Goal: Information Seeking & Learning: Learn about a topic

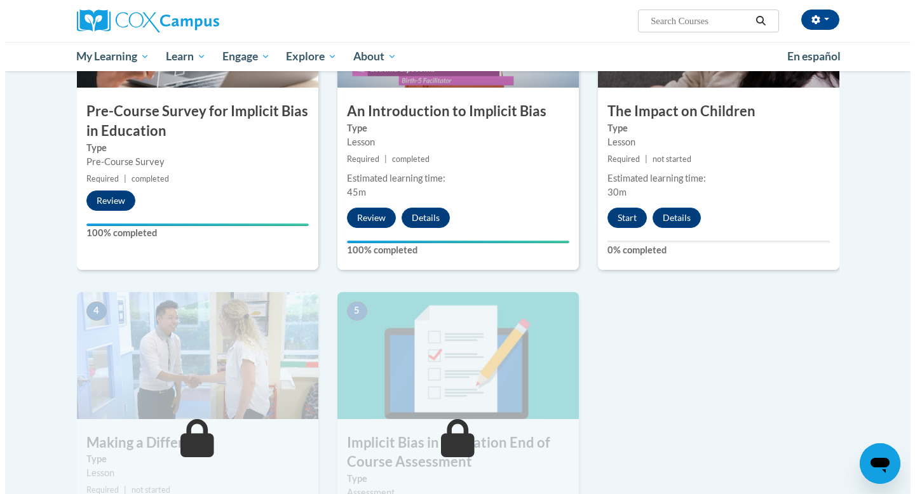
scroll to position [377, 0]
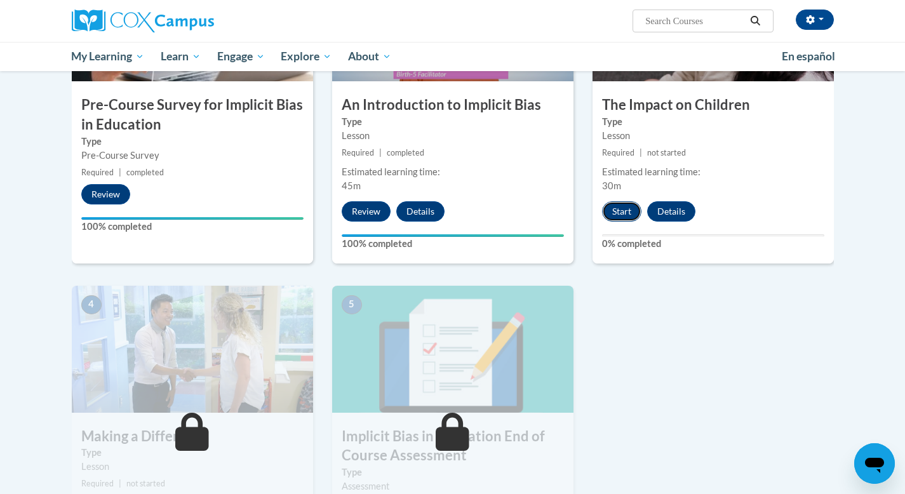
click at [625, 217] on button "Start" at bounding box center [621, 211] width 39 height 20
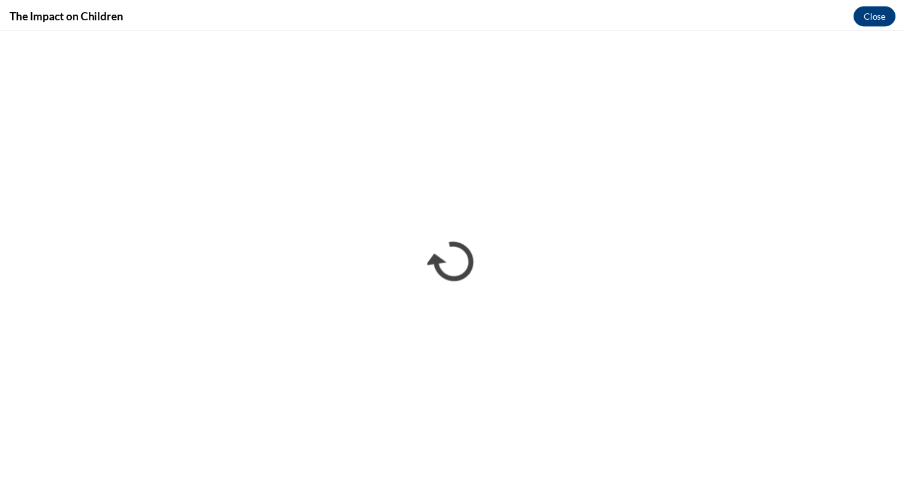
scroll to position [0, 0]
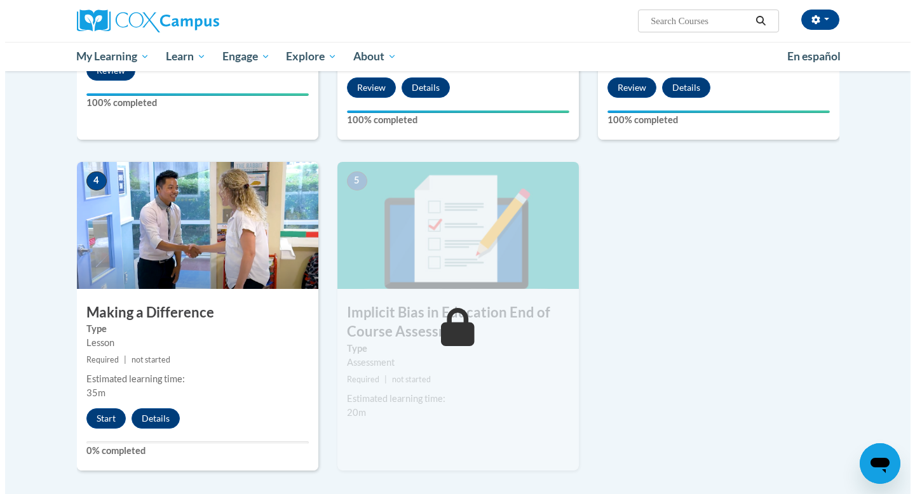
scroll to position [502, 0]
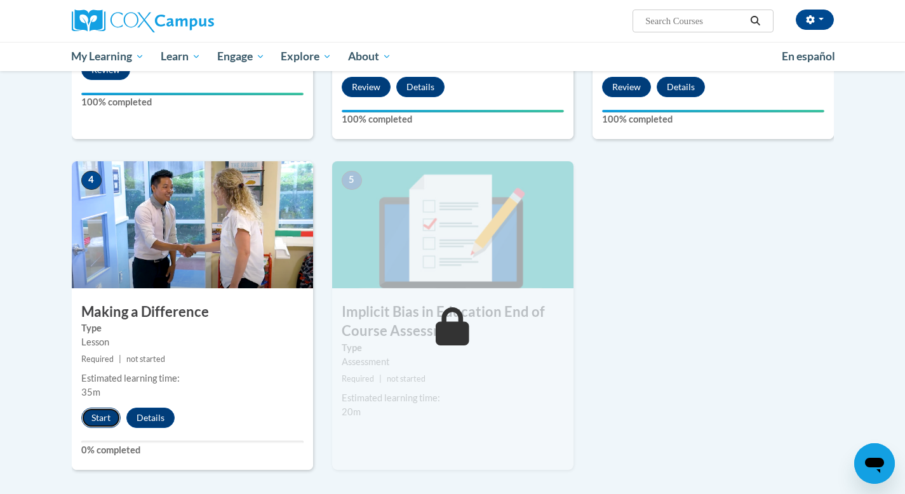
click at [107, 412] on button "Start" at bounding box center [100, 418] width 39 height 20
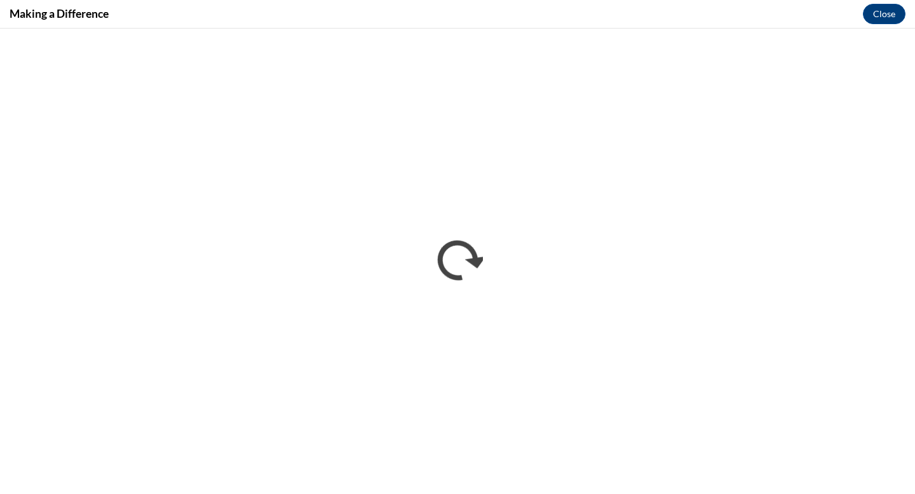
scroll to position [0, 0]
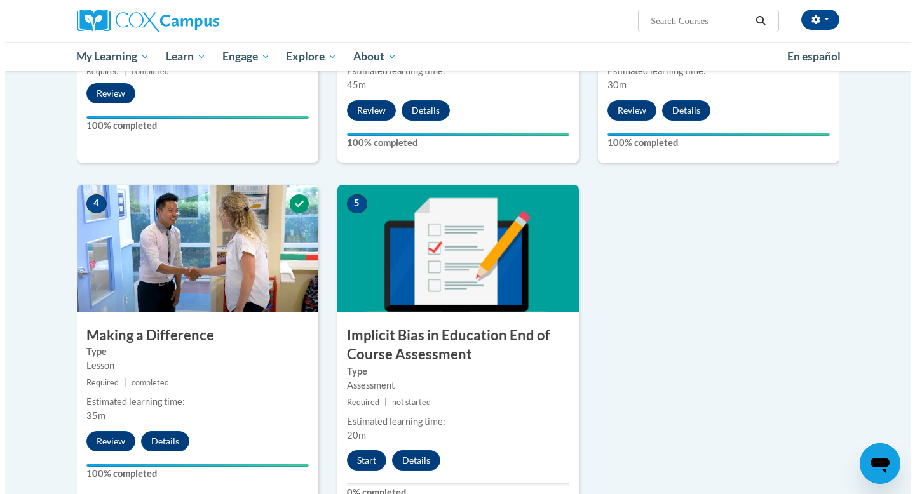
scroll to position [490, 0]
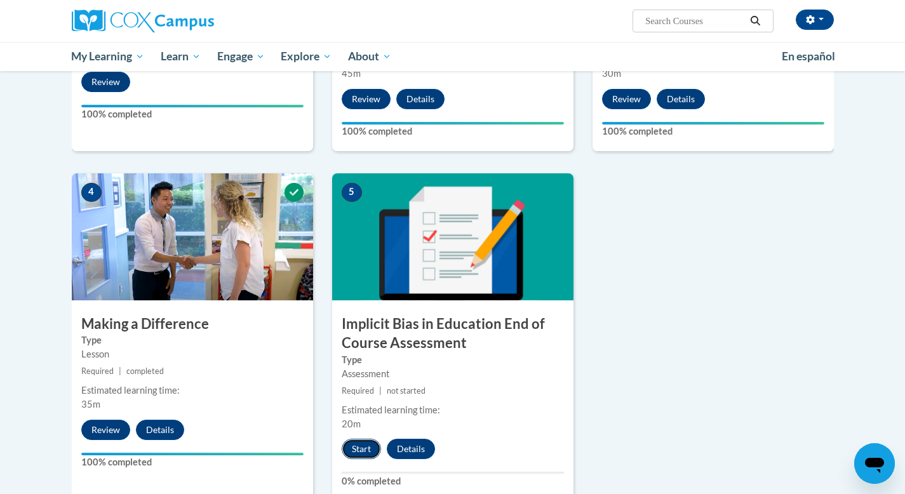
click at [365, 452] on button "Start" at bounding box center [361, 449] width 39 height 20
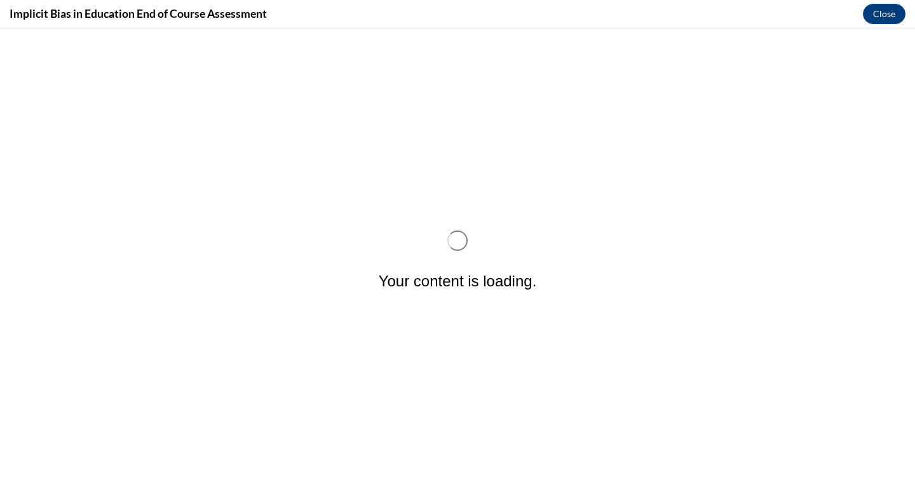
scroll to position [0, 0]
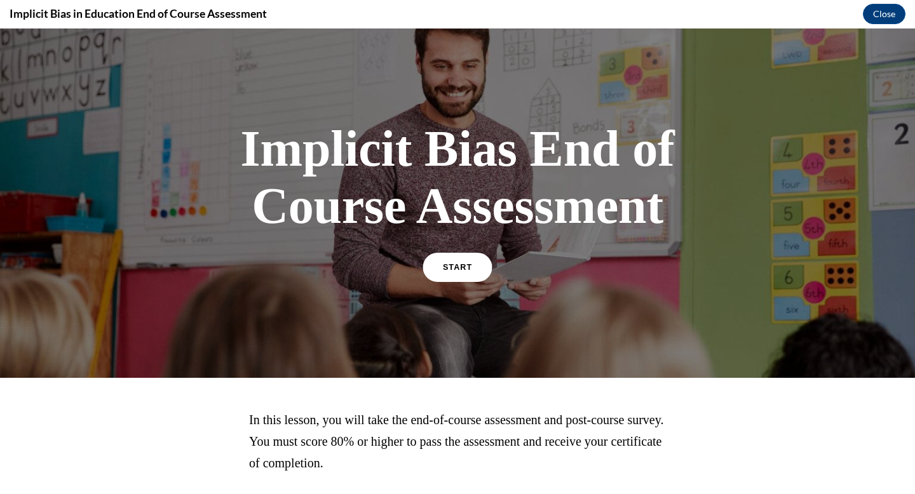
click at [450, 274] on link "START" at bounding box center [456, 267] width 69 height 29
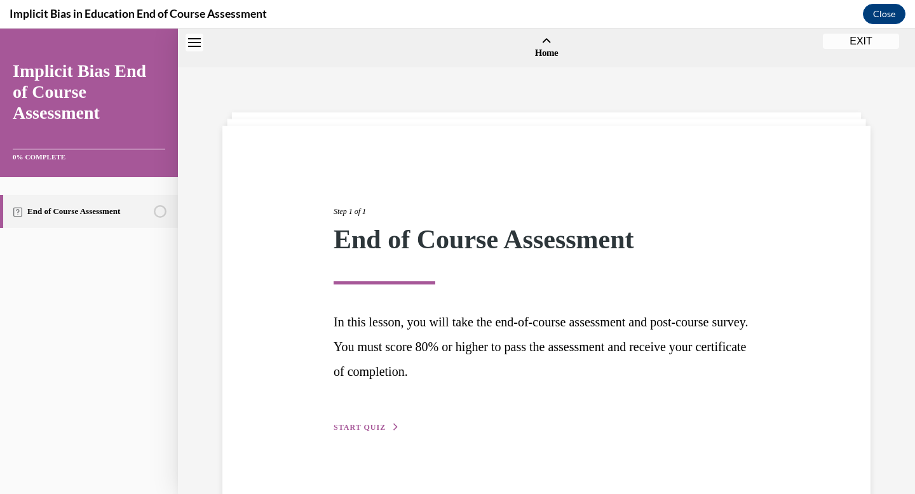
scroll to position [39, 0]
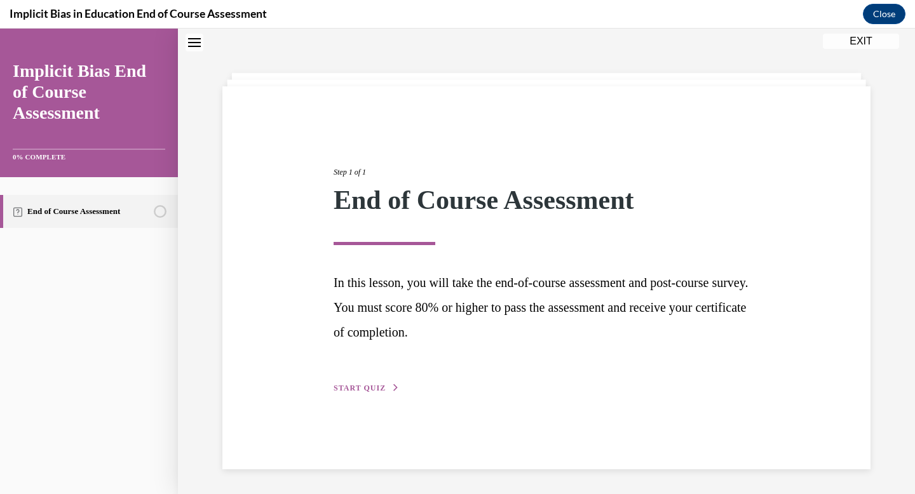
click at [392, 386] on icon "button" at bounding box center [396, 387] width 8 height 7
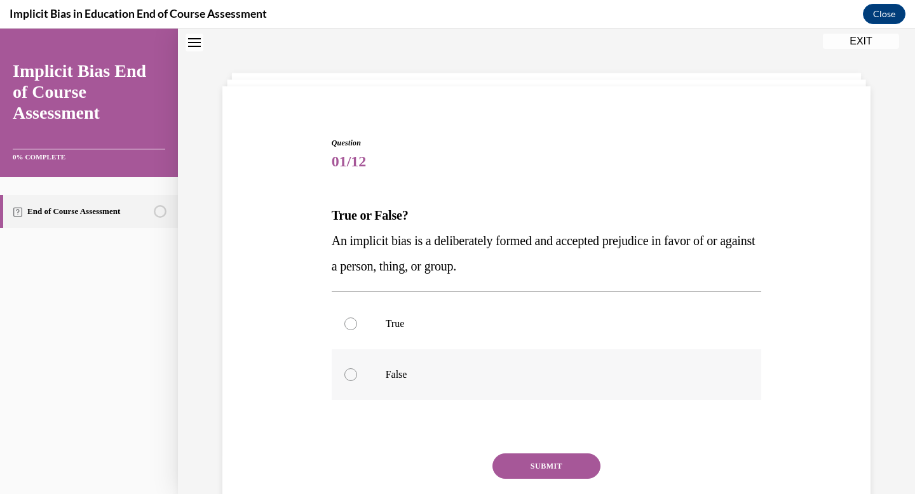
click at [405, 387] on label "False" at bounding box center [547, 374] width 430 height 51
click at [357, 381] on input "False" at bounding box center [350, 374] width 13 height 13
radio input "true"
click at [529, 464] on button "SUBMIT" at bounding box center [546, 466] width 108 height 25
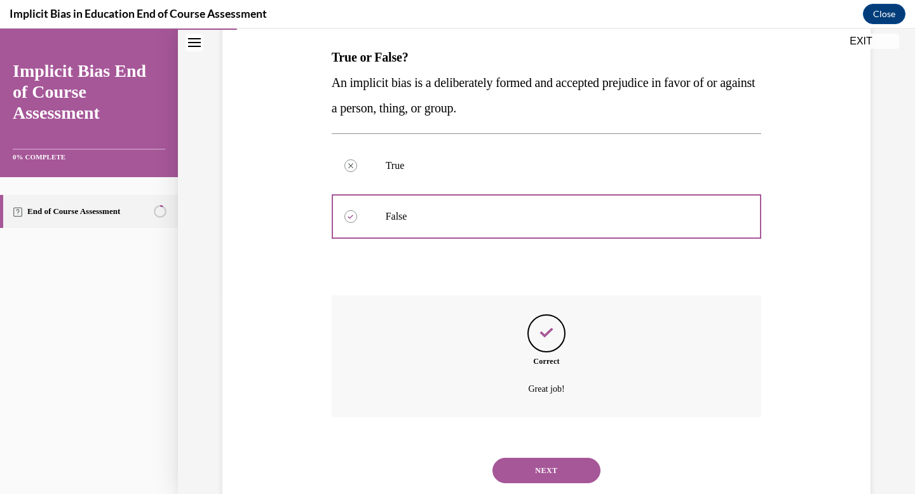
scroll to position [231, 0]
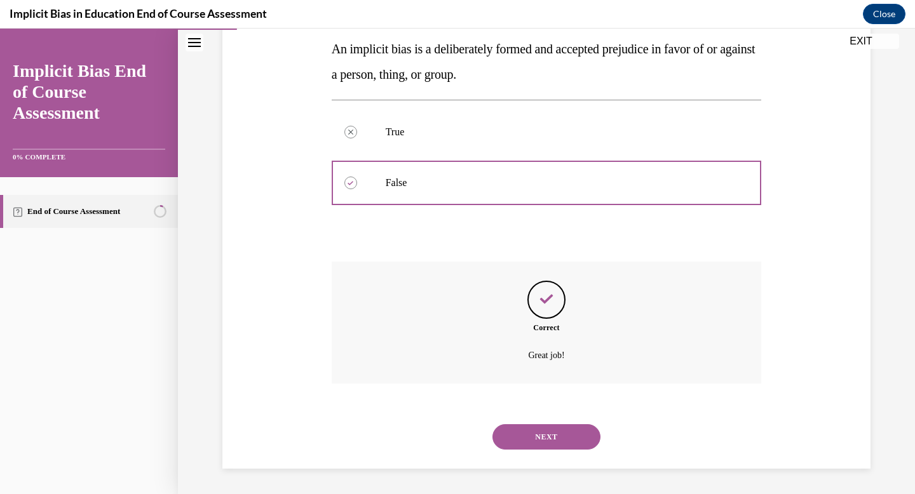
click at [537, 442] on button "NEXT" at bounding box center [546, 436] width 108 height 25
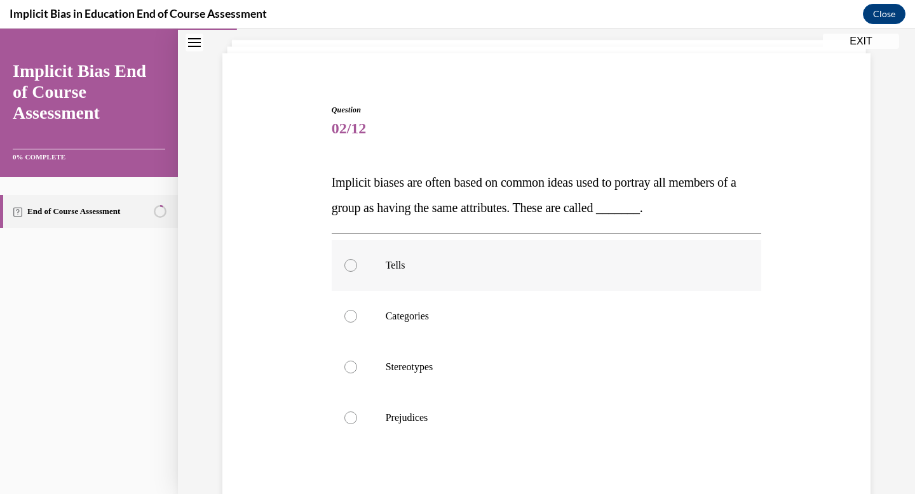
scroll to position [74, 0]
click at [465, 369] on p "Stereotypes" at bounding box center [558, 366] width 344 height 13
click at [357, 369] on input "Stereotypes" at bounding box center [350, 366] width 13 height 13
radio input "true"
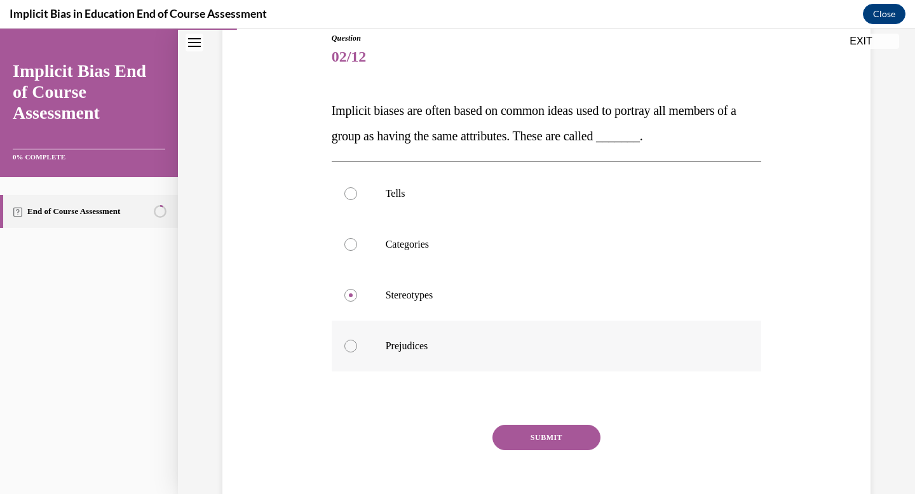
scroll to position [145, 0]
click at [537, 440] on button "SUBMIT" at bounding box center [546, 436] width 108 height 25
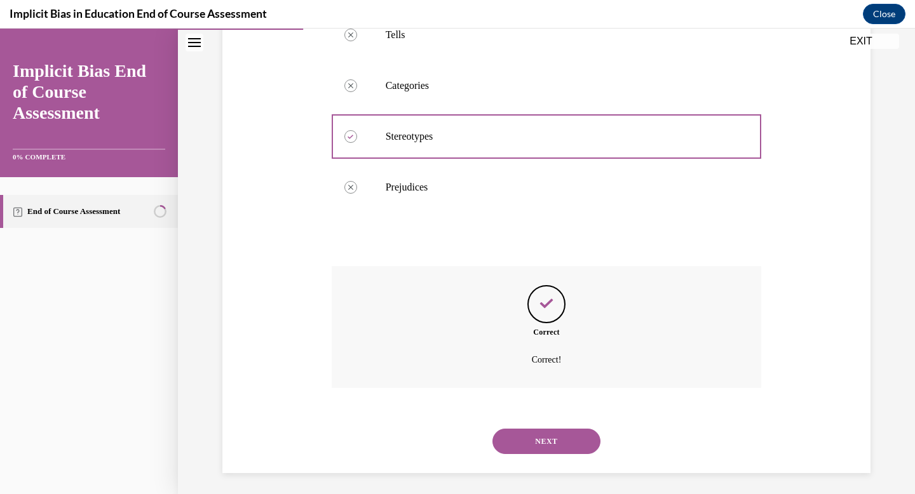
scroll to position [307, 0]
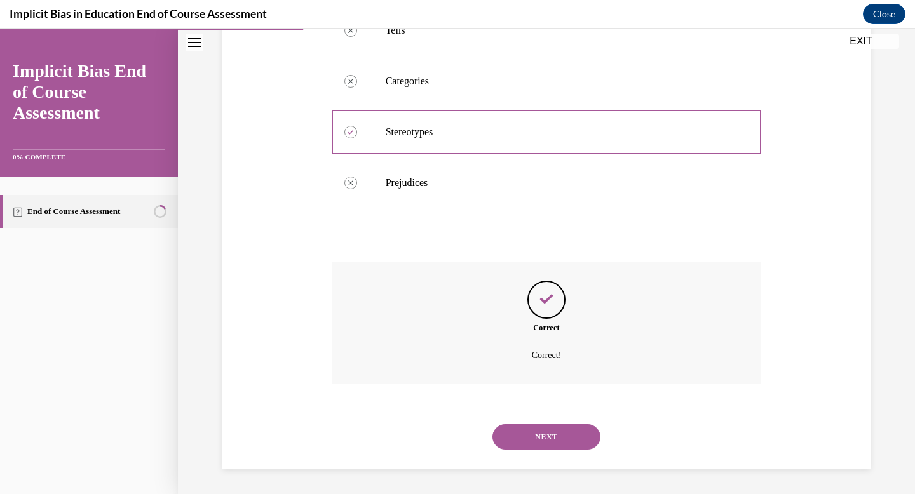
click at [537, 444] on button "NEXT" at bounding box center [546, 436] width 108 height 25
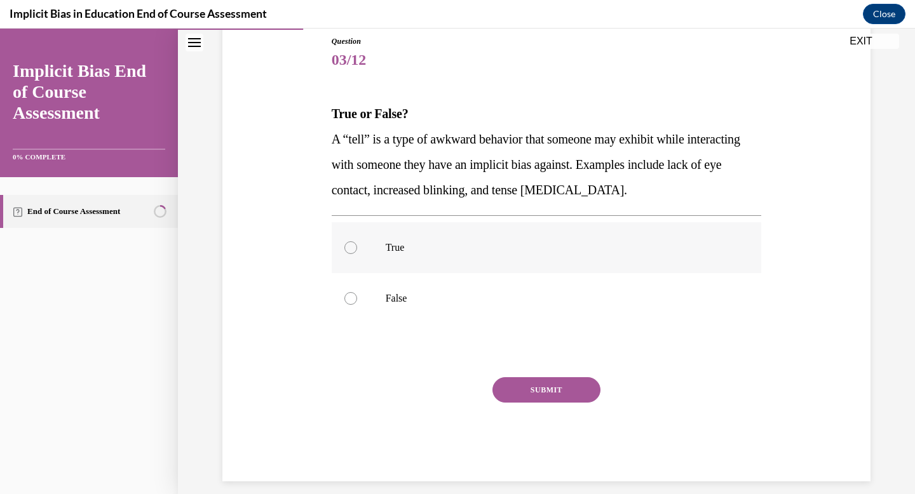
click at [416, 254] on label "True" at bounding box center [547, 247] width 430 height 51
click at [357, 254] on input "True" at bounding box center [350, 247] width 13 height 13
radio input "true"
click at [581, 398] on button "SUBMIT" at bounding box center [546, 389] width 108 height 25
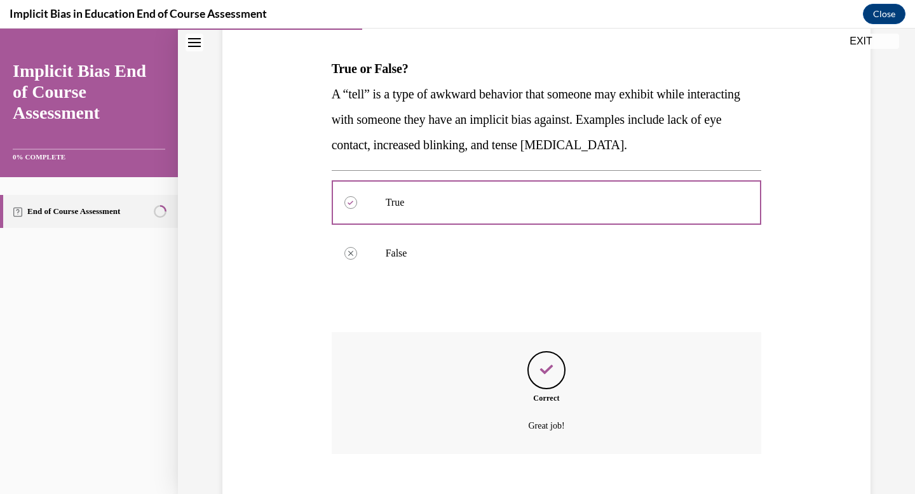
scroll to position [257, 0]
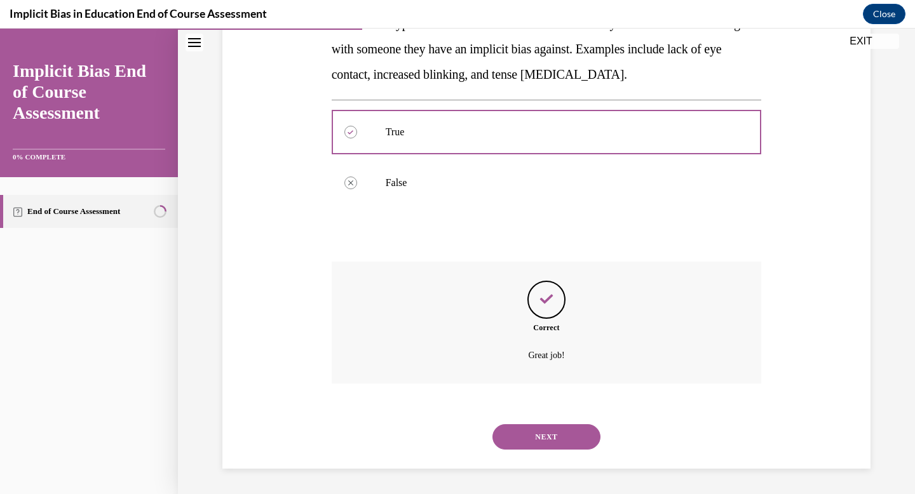
click at [557, 433] on button "NEXT" at bounding box center [546, 436] width 108 height 25
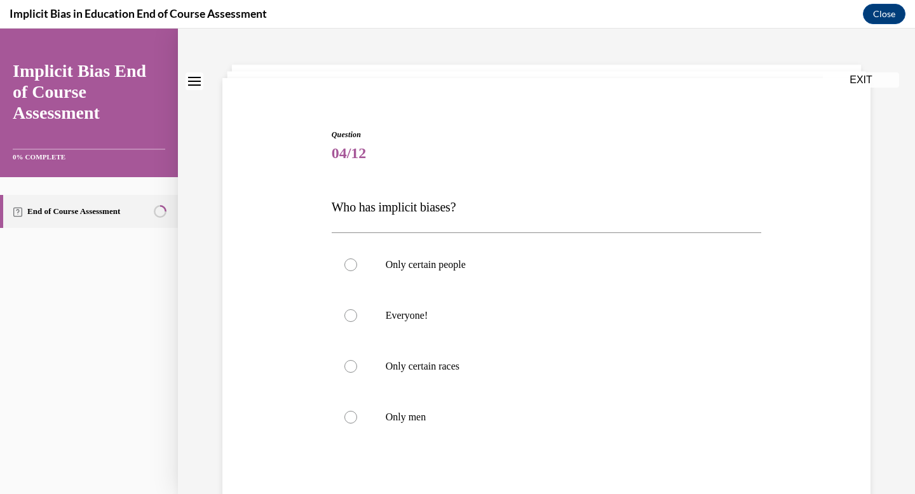
scroll to position [51, 0]
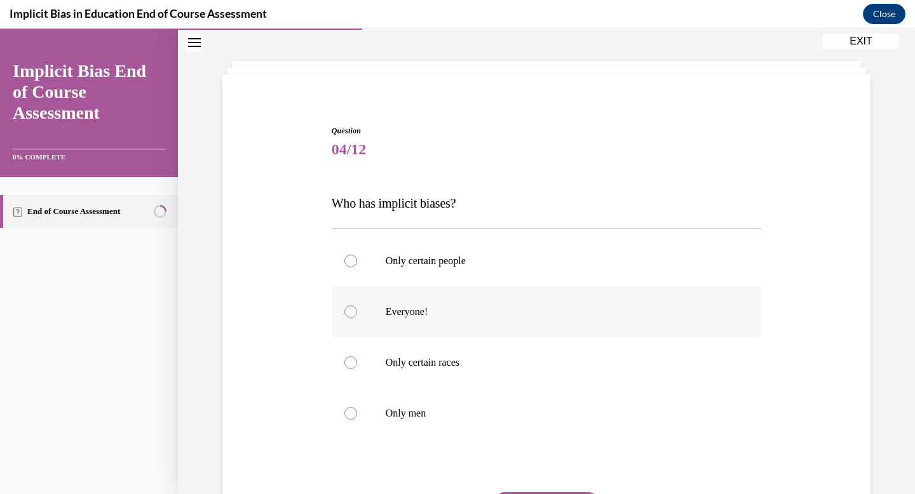
click at [445, 315] on p "Everyone!" at bounding box center [558, 312] width 344 height 13
click at [357, 315] on input "Everyone!" at bounding box center [350, 312] width 13 height 13
radio input "true"
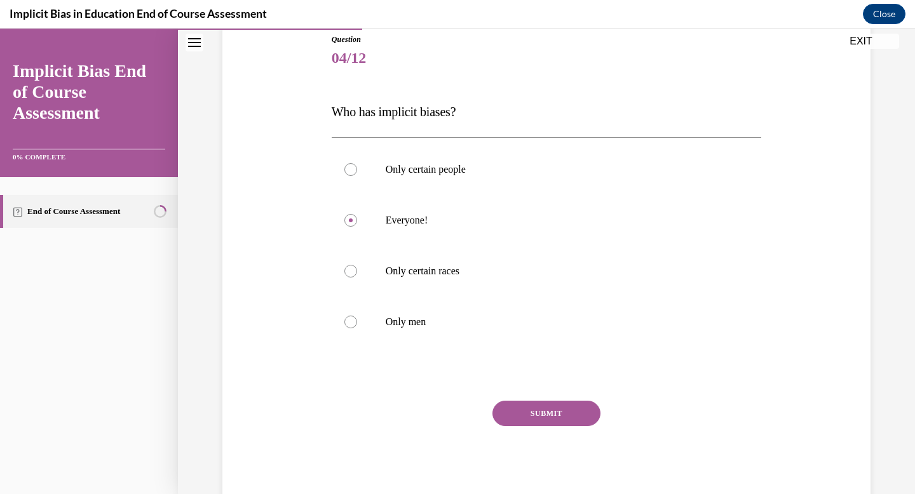
click at [553, 410] on button "SUBMIT" at bounding box center [546, 413] width 108 height 25
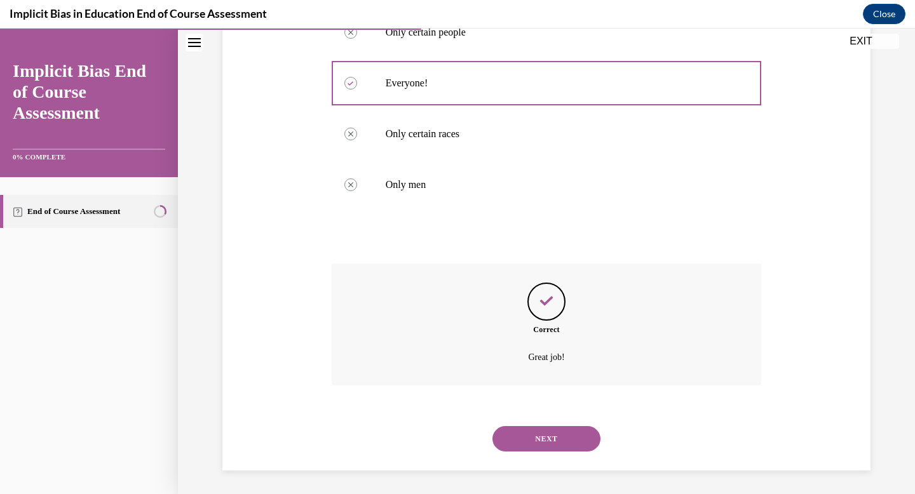
scroll to position [282, 0]
click at [539, 445] on button "NEXT" at bounding box center [546, 436] width 108 height 25
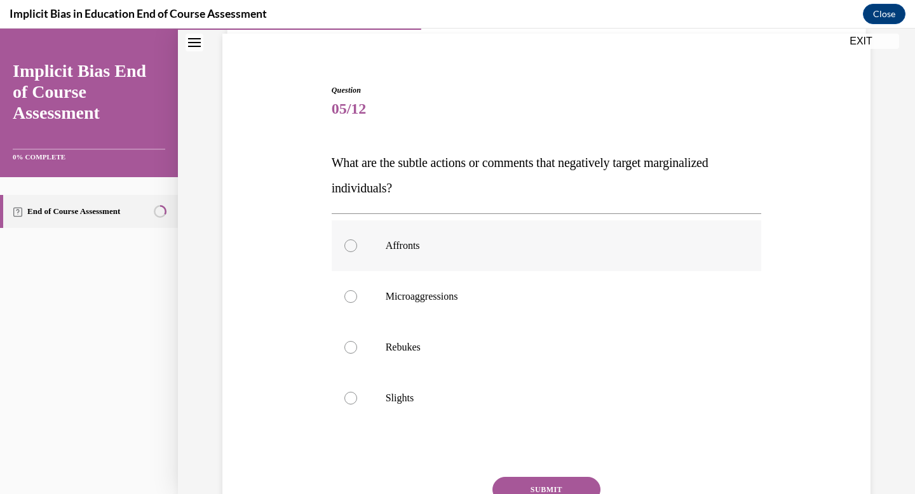
scroll to position [93, 0]
click at [485, 311] on label "Microaggressions" at bounding box center [547, 296] width 430 height 51
click at [357, 302] on input "Microaggressions" at bounding box center [350, 296] width 13 height 13
radio input "true"
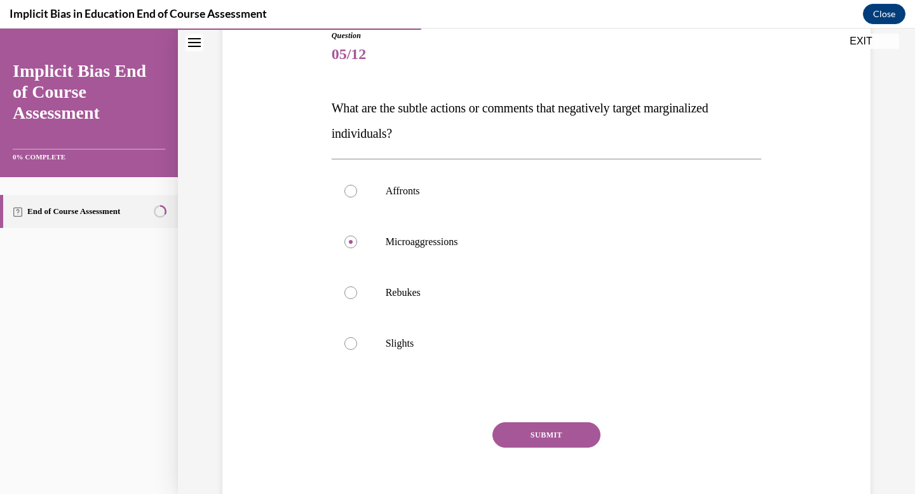
click at [543, 438] on button "SUBMIT" at bounding box center [546, 434] width 108 height 25
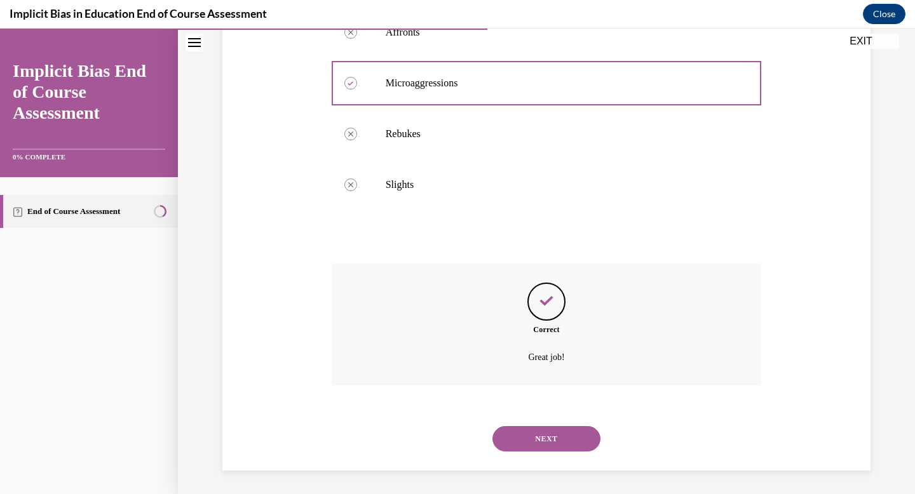
scroll to position [307, 0]
click at [544, 438] on button "NEXT" at bounding box center [546, 436] width 108 height 25
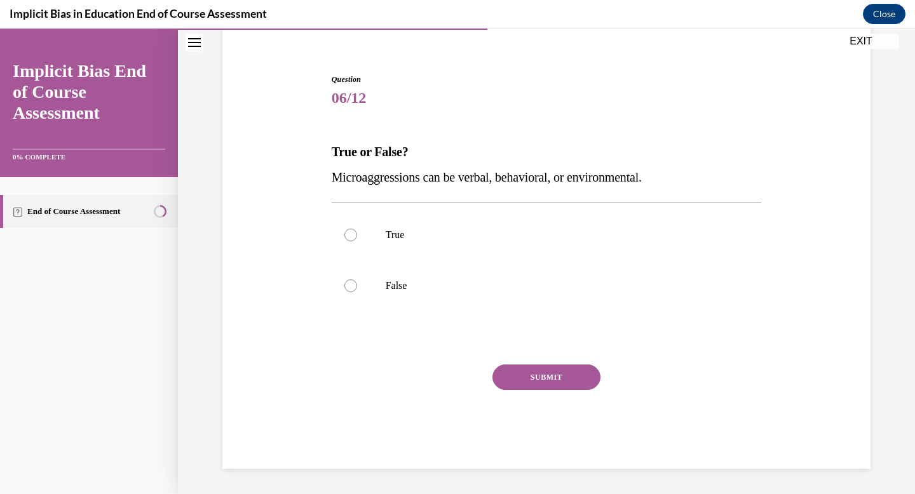
scroll to position [103, 0]
click at [407, 238] on p "True" at bounding box center [558, 235] width 344 height 13
click at [357, 238] on input "True" at bounding box center [350, 235] width 13 height 13
radio input "true"
click at [530, 374] on button "SUBMIT" at bounding box center [546, 377] width 108 height 25
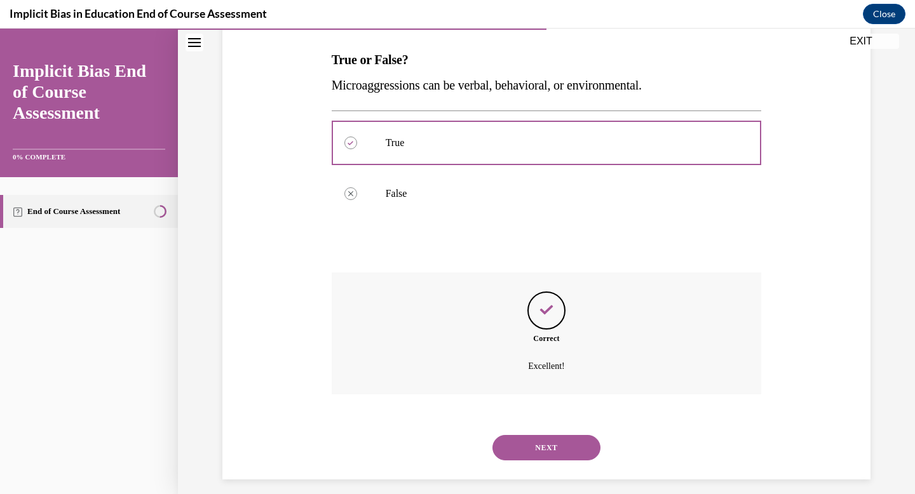
scroll to position [206, 0]
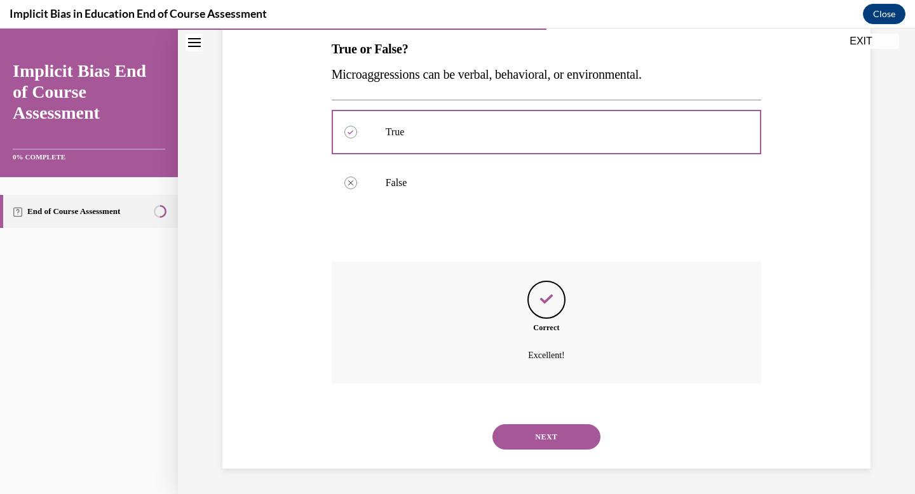
click at [539, 437] on button "NEXT" at bounding box center [546, 436] width 108 height 25
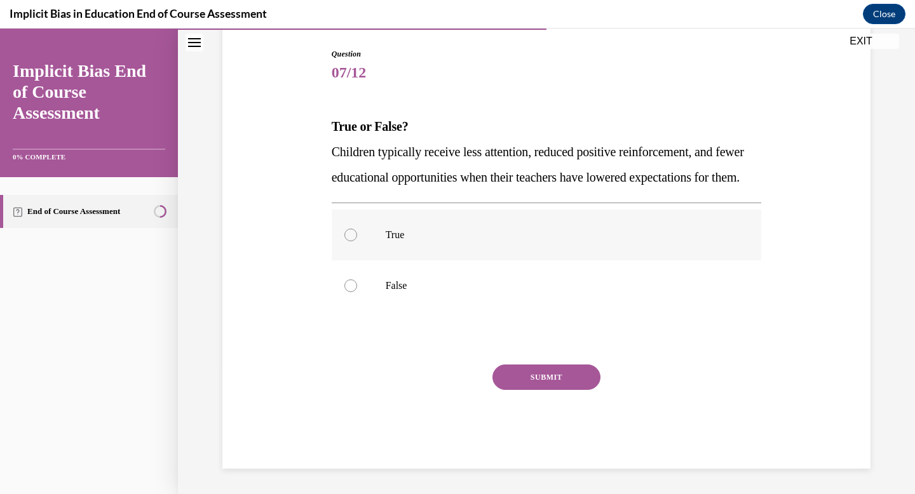
click at [391, 255] on label "True" at bounding box center [547, 235] width 430 height 51
click at [357, 241] on input "True" at bounding box center [350, 235] width 13 height 13
radio input "true"
click at [525, 390] on button "SUBMIT" at bounding box center [546, 377] width 108 height 25
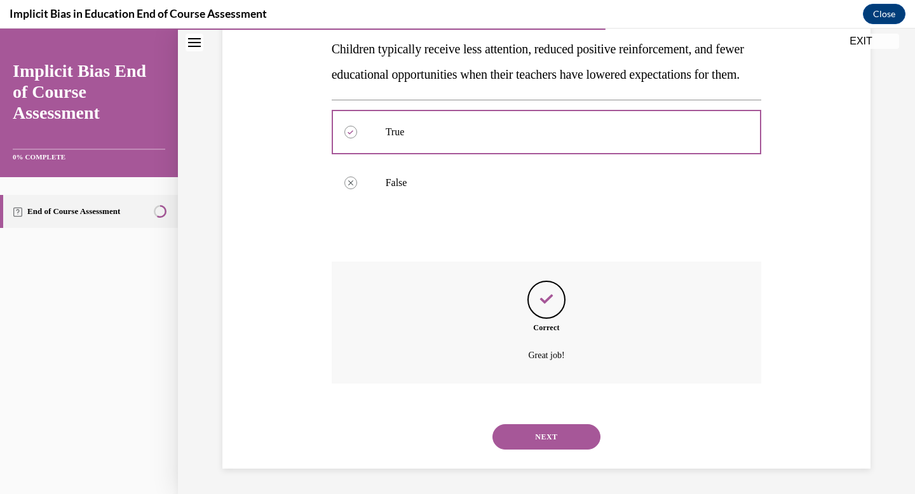
scroll to position [257, 0]
click at [535, 444] on button "NEXT" at bounding box center [546, 436] width 108 height 25
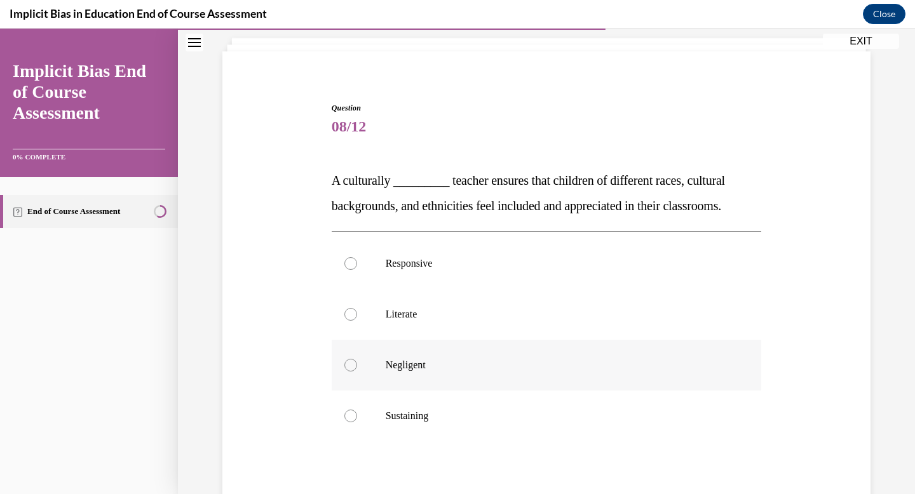
scroll to position [76, 0]
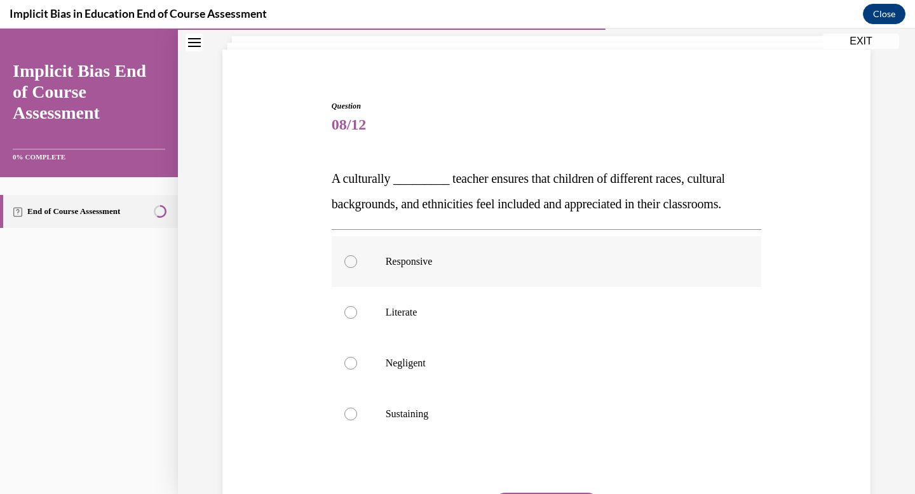
click at [443, 264] on p "Responsive" at bounding box center [558, 261] width 344 height 13
click at [357, 264] on input "Responsive" at bounding box center [350, 261] width 13 height 13
radio input "true"
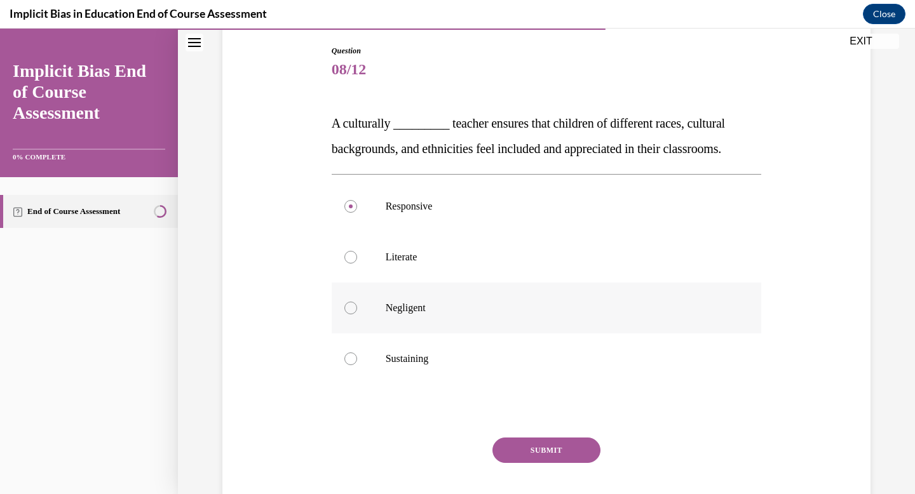
scroll to position [178, 0]
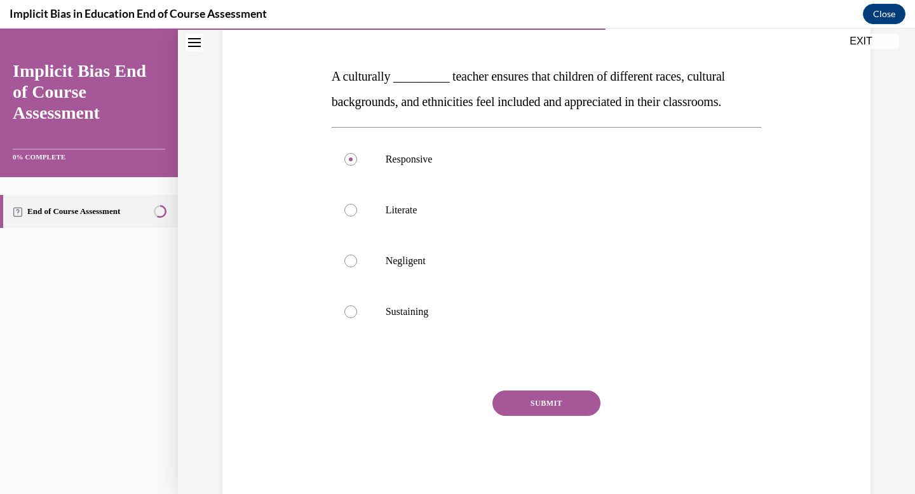
click at [542, 403] on button "SUBMIT" at bounding box center [546, 403] width 108 height 25
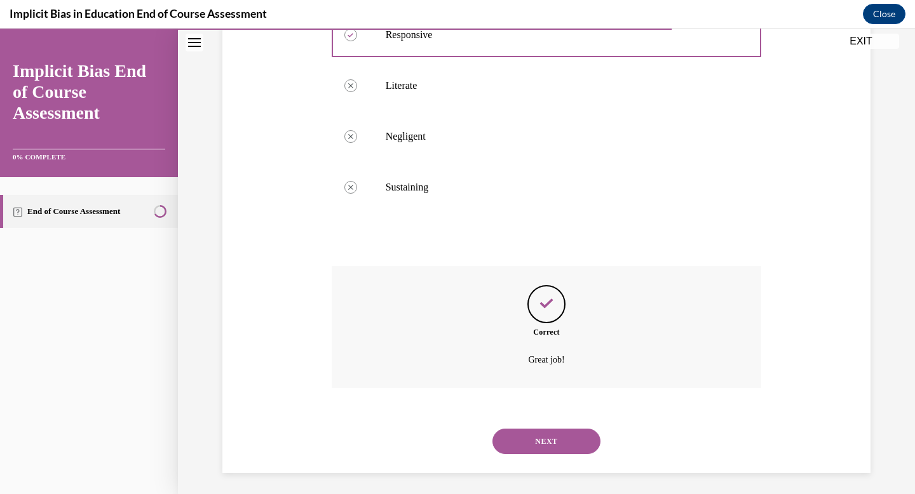
scroll to position [307, 0]
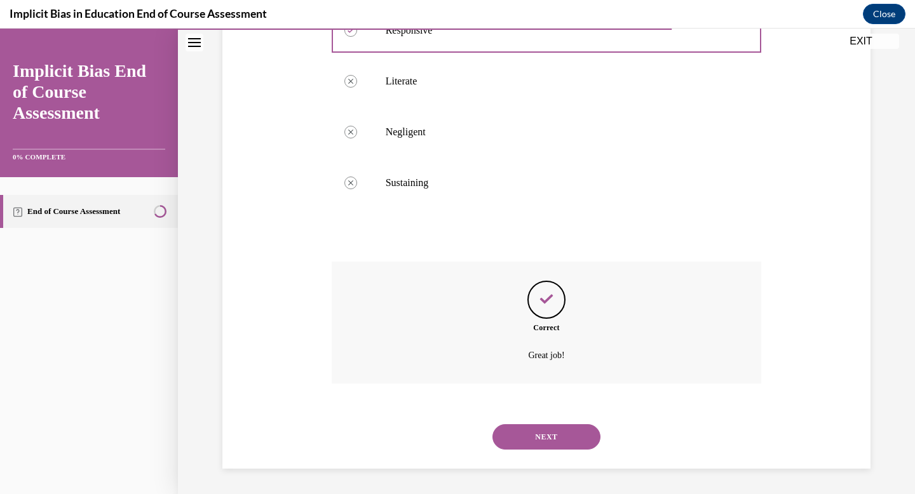
click at [544, 433] on button "NEXT" at bounding box center [546, 436] width 108 height 25
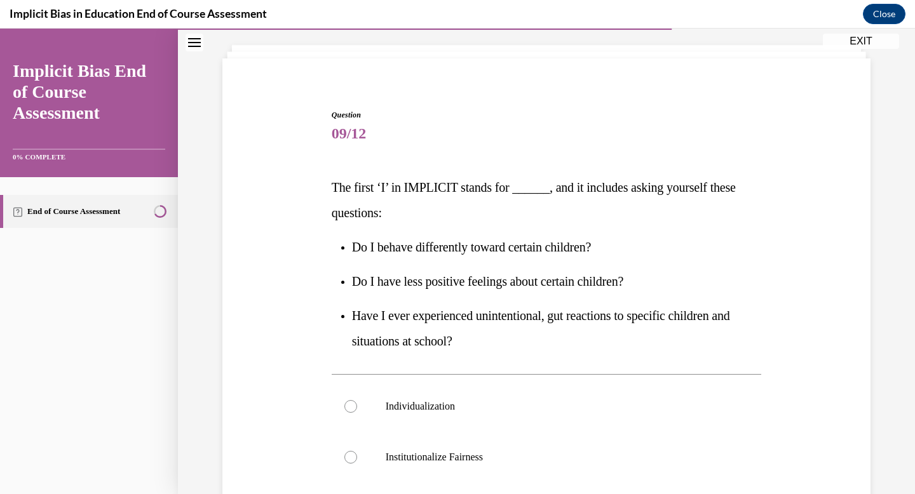
scroll to position [73, 0]
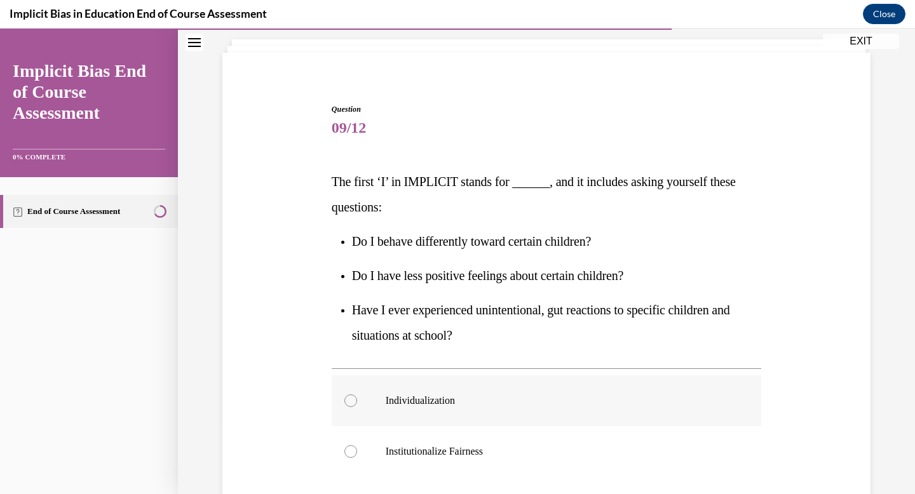
click at [454, 396] on p "Individualization" at bounding box center [558, 400] width 344 height 13
click at [357, 396] on input "Individualization" at bounding box center [350, 400] width 13 height 13
radio input "true"
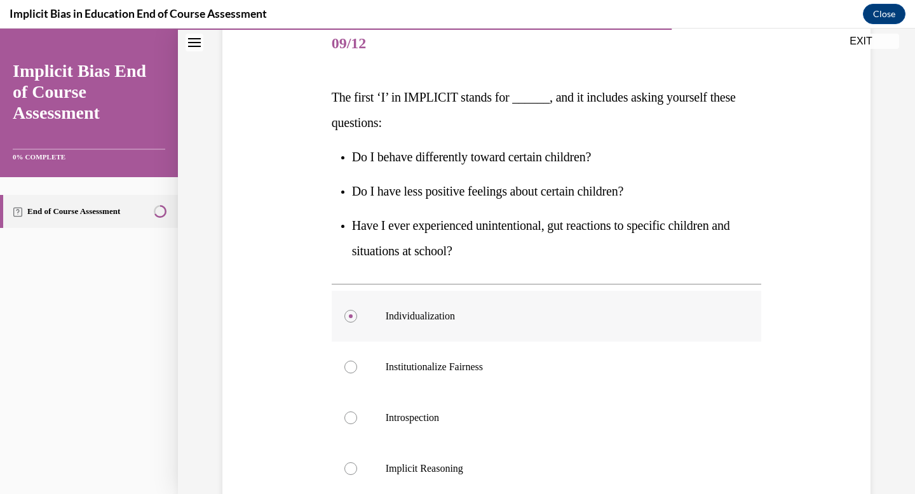
scroll to position [243, 0]
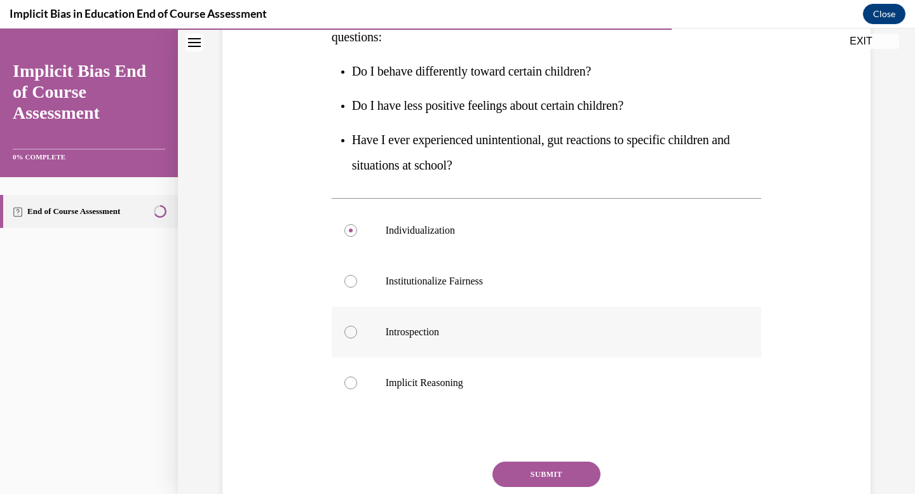
click at [460, 347] on label "Introspection" at bounding box center [547, 332] width 430 height 51
click at [357, 339] on input "Introspection" at bounding box center [350, 332] width 13 height 13
radio input "true"
click at [555, 477] on button "SUBMIT" at bounding box center [546, 474] width 108 height 25
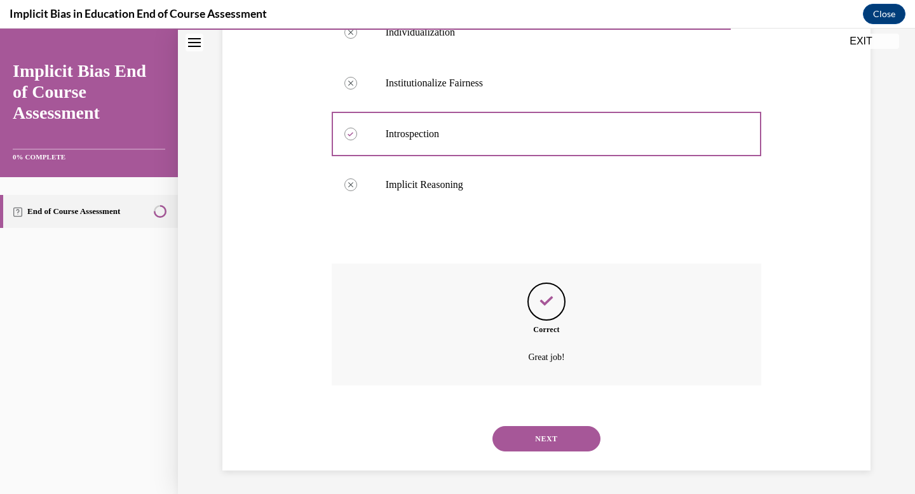
scroll to position [443, 0]
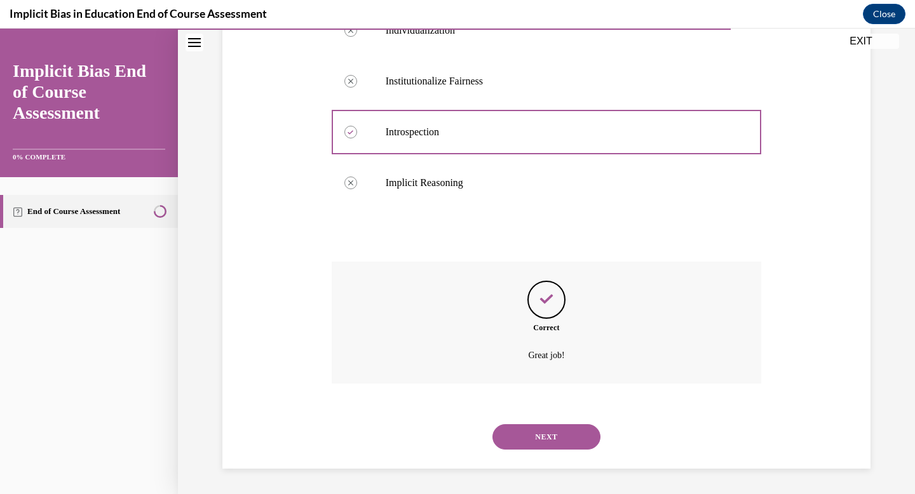
click at [553, 437] on button "NEXT" at bounding box center [546, 436] width 108 height 25
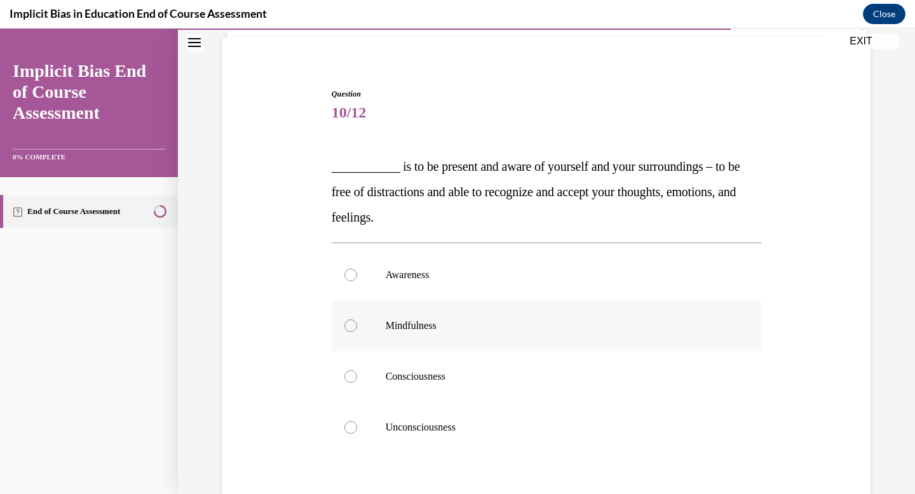
scroll to position [99, 0]
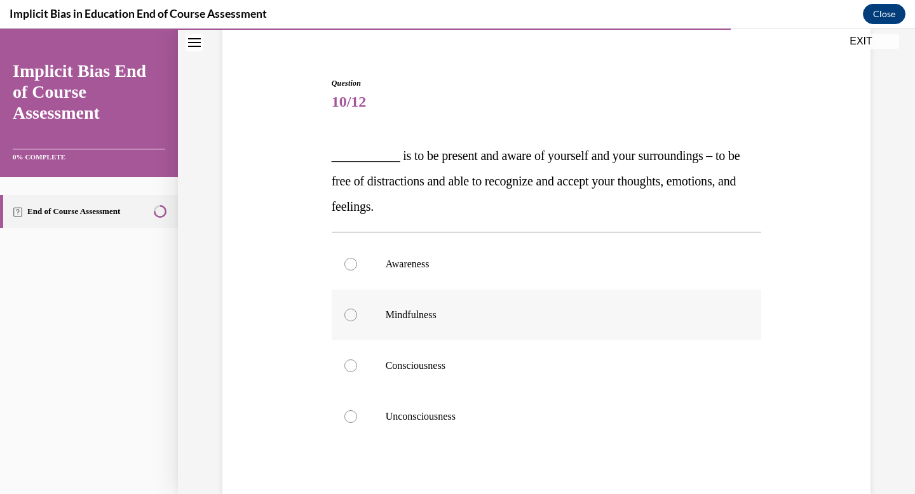
click at [476, 323] on label "Mindfulness" at bounding box center [547, 315] width 430 height 51
click at [357, 321] on input "Mindfulness" at bounding box center [350, 315] width 13 height 13
radio input "true"
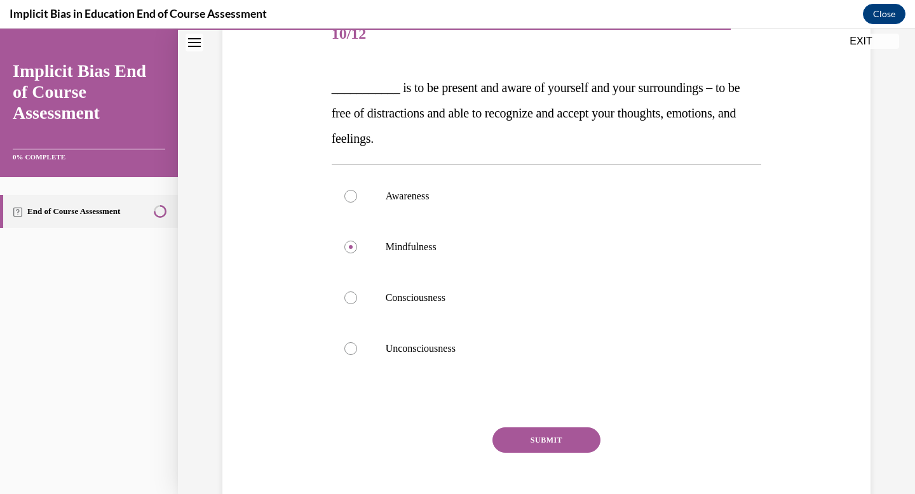
click at [575, 443] on button "SUBMIT" at bounding box center [546, 439] width 108 height 25
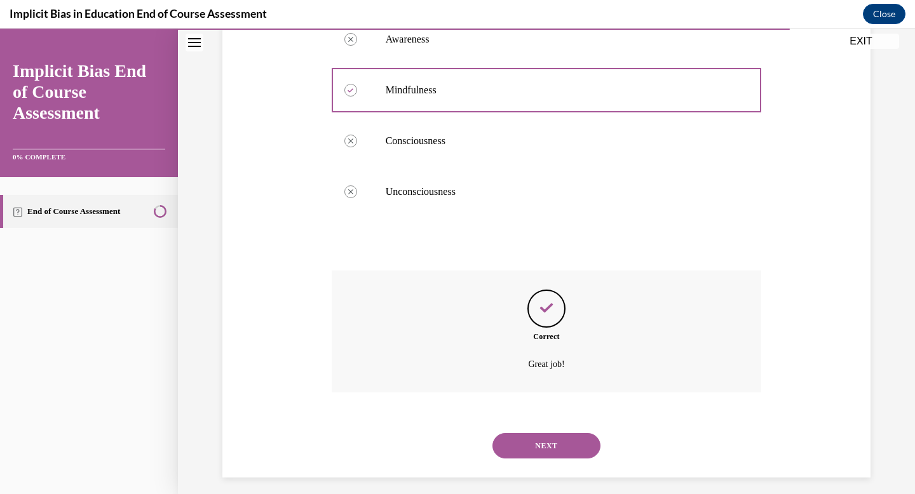
scroll to position [333, 0]
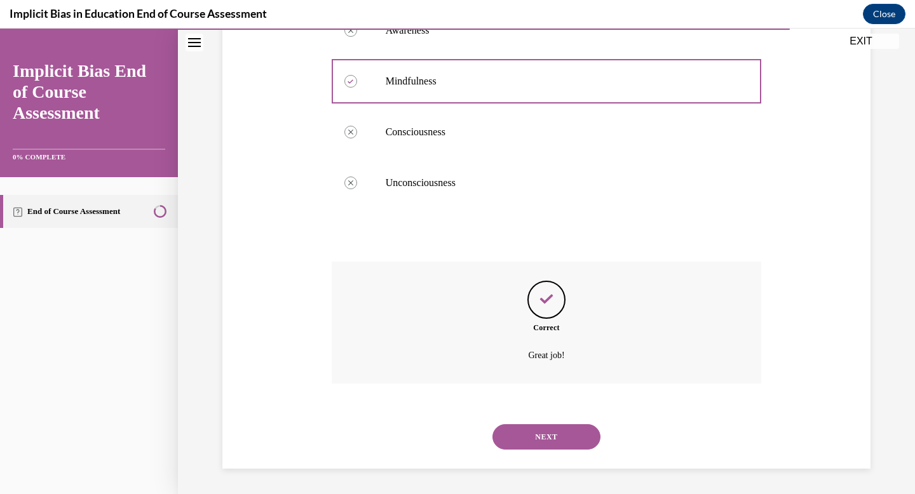
click at [569, 441] on button "NEXT" at bounding box center [546, 436] width 108 height 25
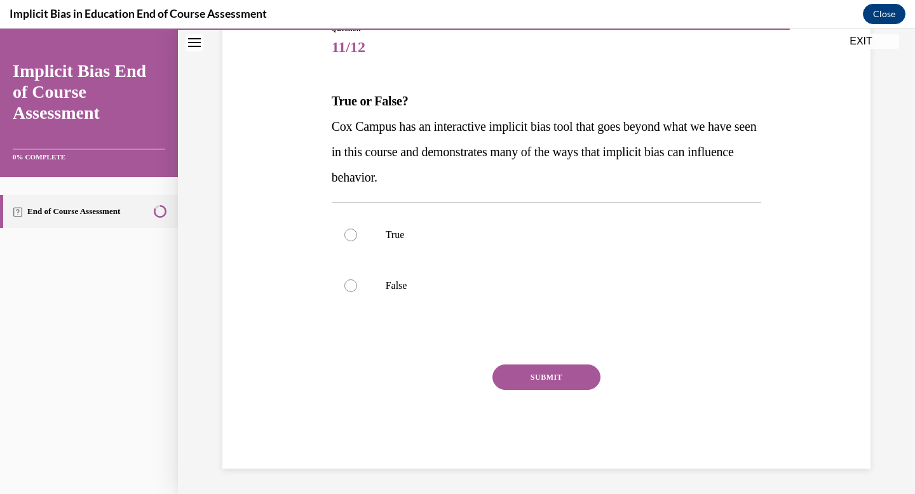
scroll to position [141, 0]
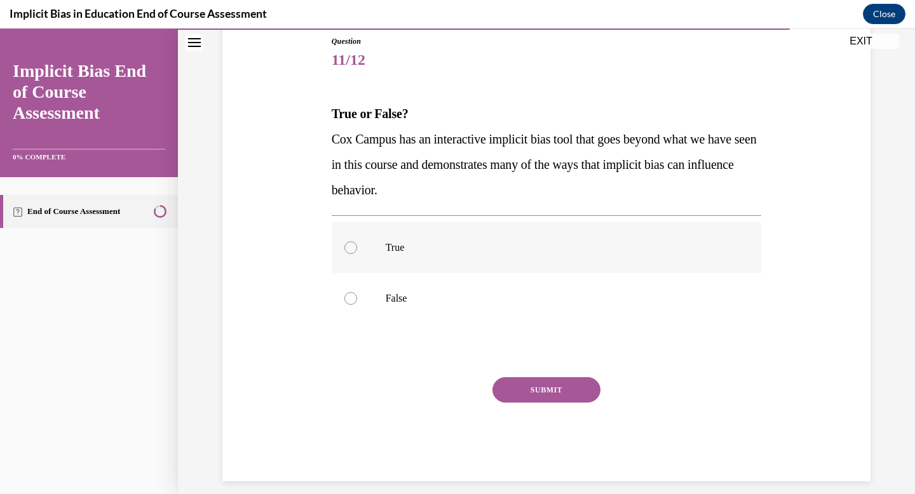
click at [440, 252] on p "True" at bounding box center [558, 247] width 344 height 13
click at [357, 252] on input "True" at bounding box center [350, 247] width 13 height 13
radio input "true"
click at [544, 388] on button "SUBMIT" at bounding box center [546, 389] width 108 height 25
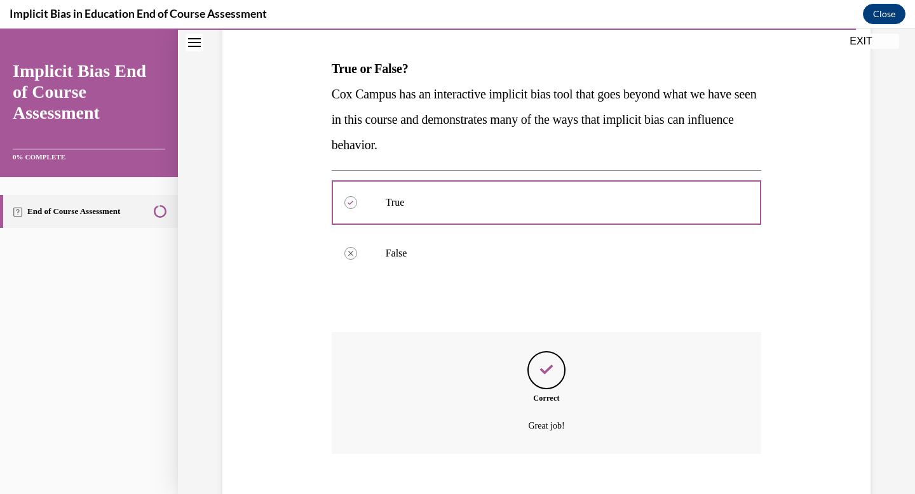
scroll to position [257, 0]
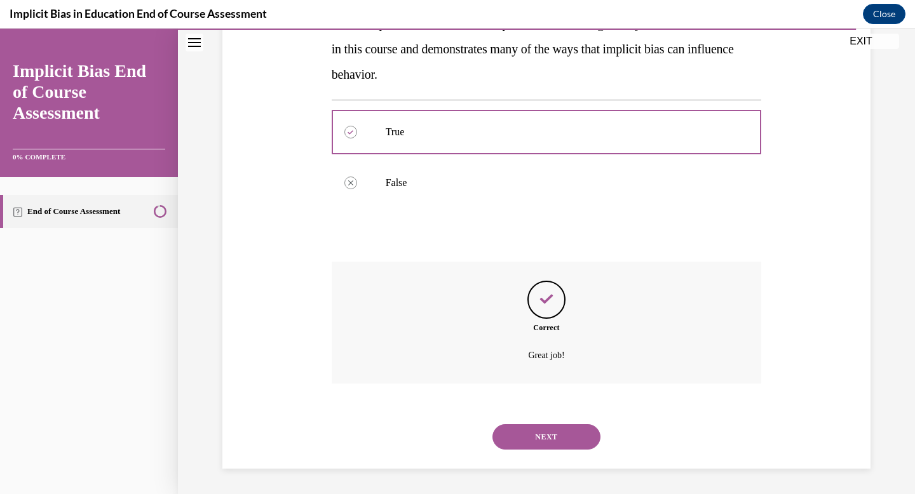
click at [536, 437] on button "NEXT" at bounding box center [546, 436] width 108 height 25
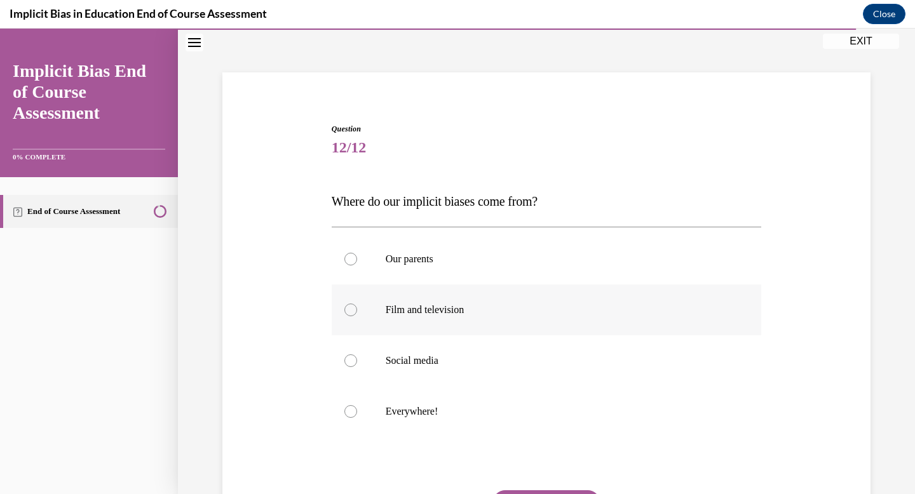
scroll to position [57, 0]
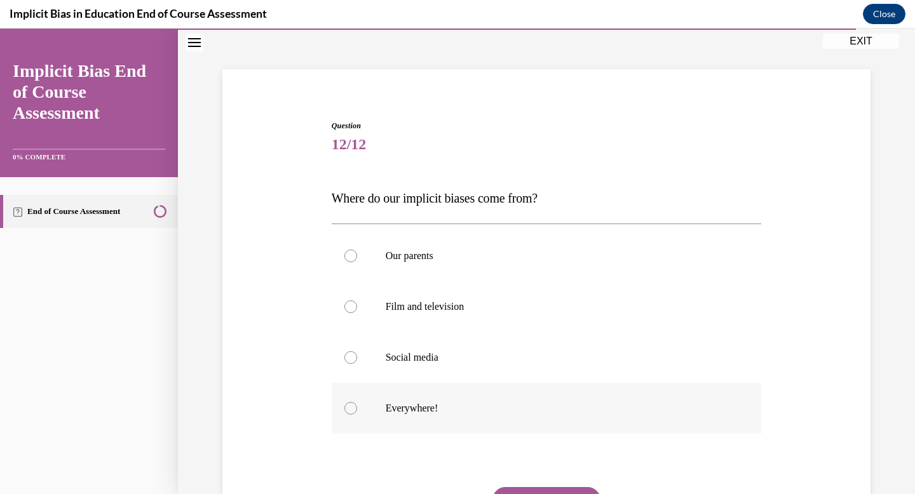
click at [466, 416] on label "Everywhere!" at bounding box center [547, 408] width 430 height 51
click at [357, 415] on input "Everywhere!" at bounding box center [350, 408] width 13 height 13
radio input "true"
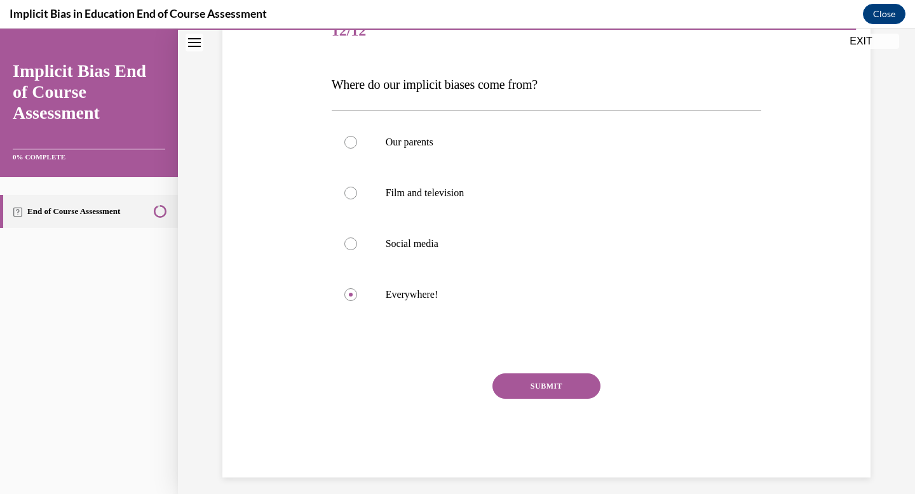
click at [539, 386] on button "SUBMIT" at bounding box center [546, 386] width 108 height 25
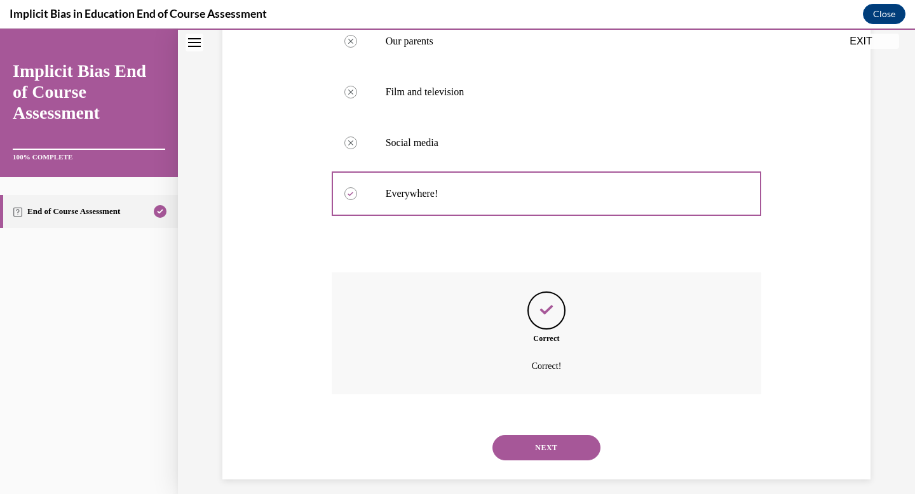
scroll to position [282, 0]
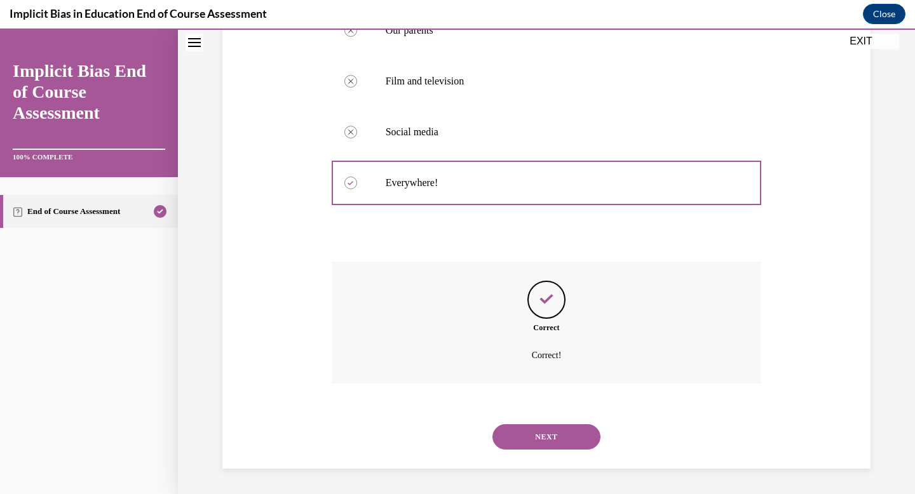
click at [547, 443] on button "NEXT" at bounding box center [546, 436] width 108 height 25
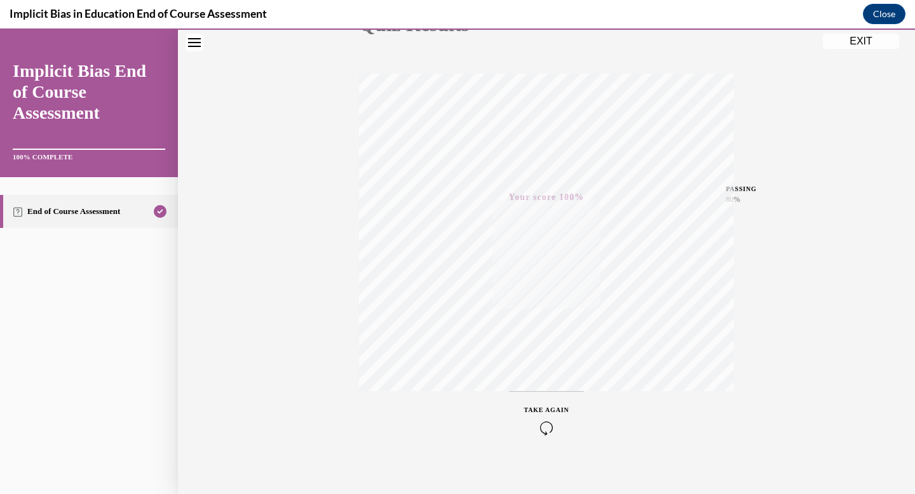
scroll to position [185, 0]
click at [866, 40] on button "EXIT" at bounding box center [861, 41] width 76 height 15
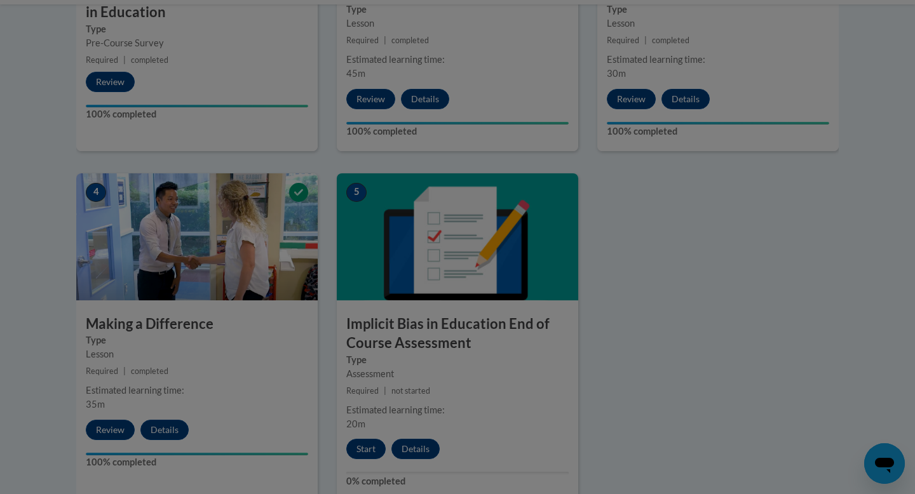
scroll to position [0, 0]
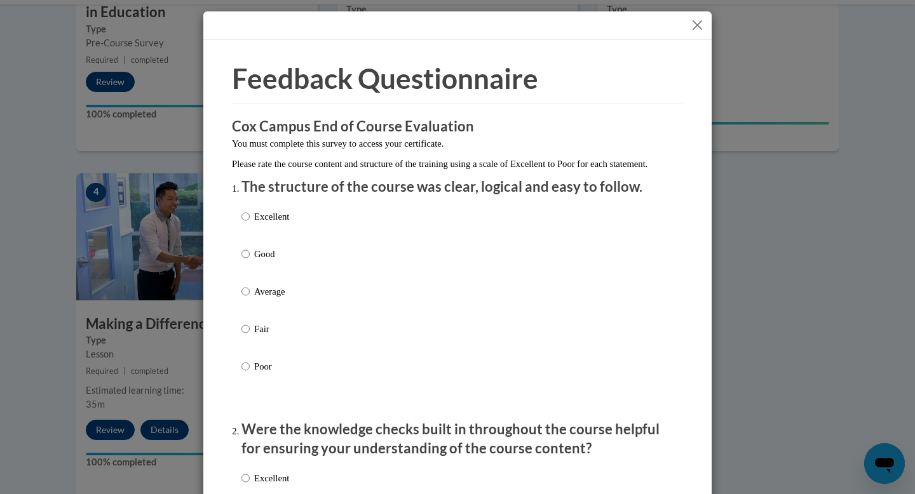
click at [245, 229] on label "Excellent" at bounding box center [265, 227] width 48 height 34
click at [245, 224] on input "Excellent" at bounding box center [245, 217] width 8 height 14
radio input "true"
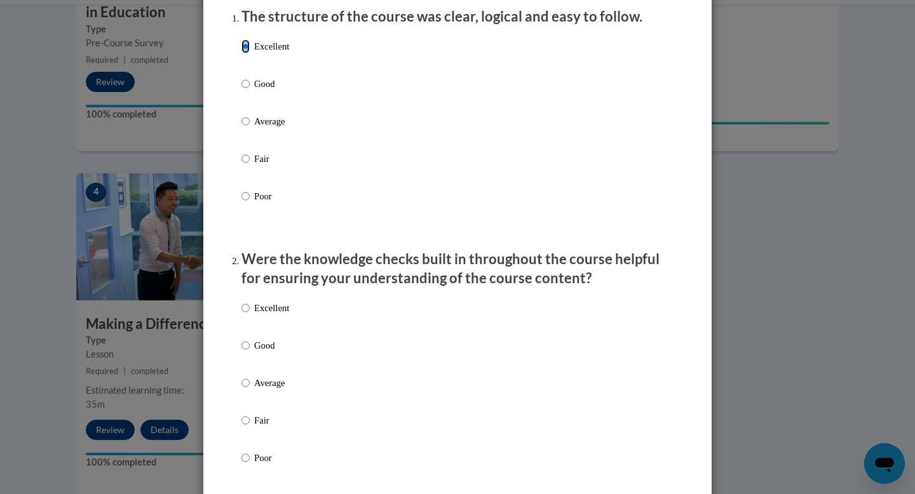
scroll to position [287, 0]
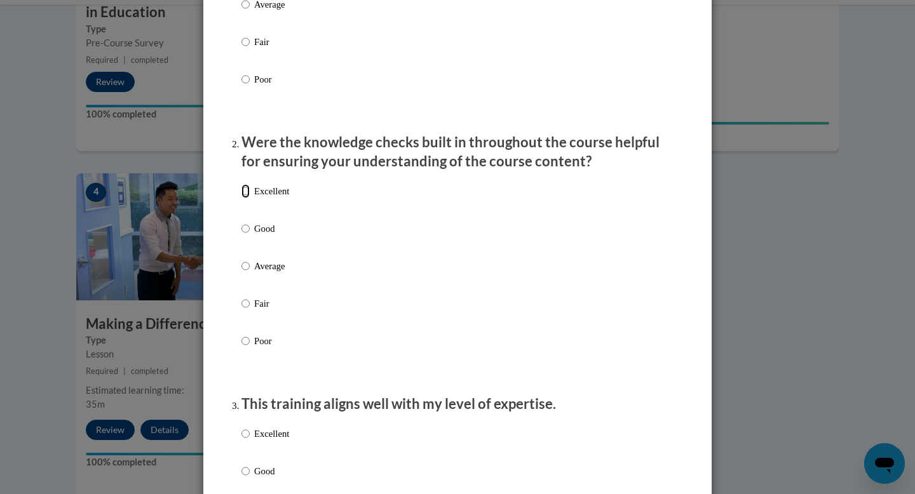
click at [244, 198] on input "Excellent" at bounding box center [245, 191] width 8 height 14
radio input "true"
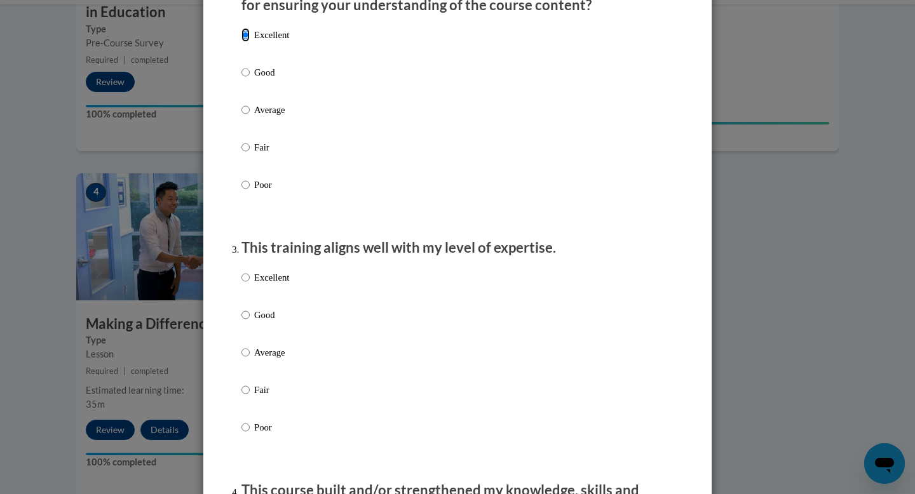
scroll to position [473, 0]
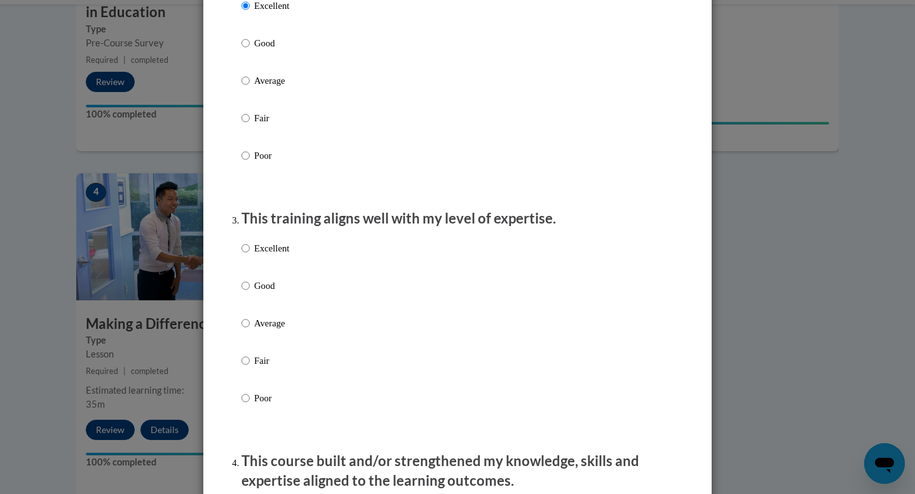
click at [245, 259] on label "Excellent" at bounding box center [265, 258] width 48 height 34
click at [245, 255] on input "Excellent" at bounding box center [245, 248] width 8 height 14
radio input "true"
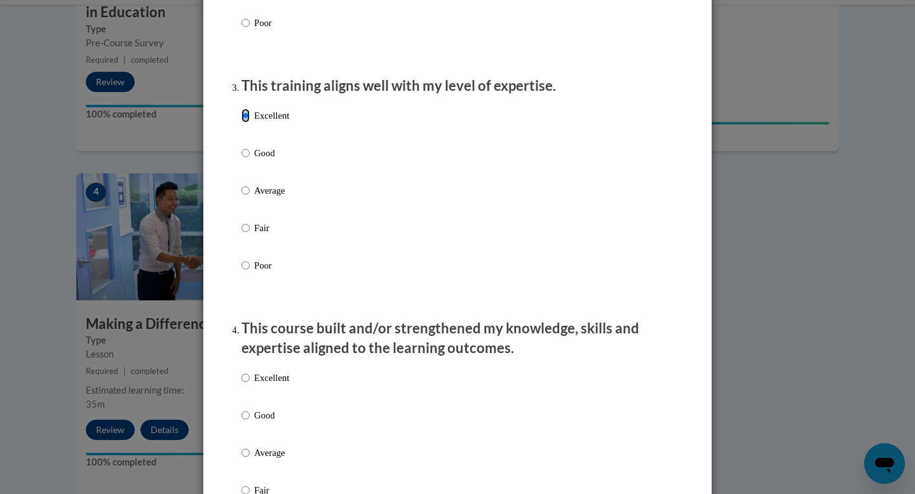
scroll to position [680, 0]
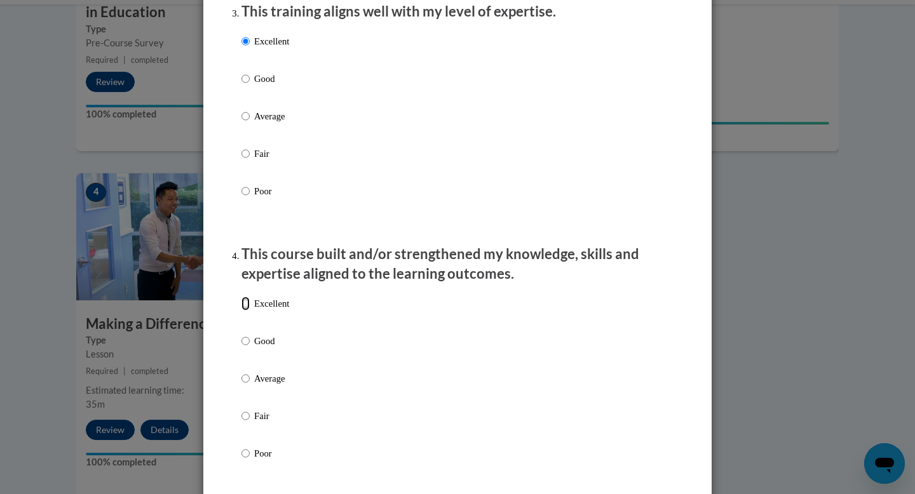
click at [241, 311] on input "Excellent" at bounding box center [245, 304] width 8 height 14
radio input "true"
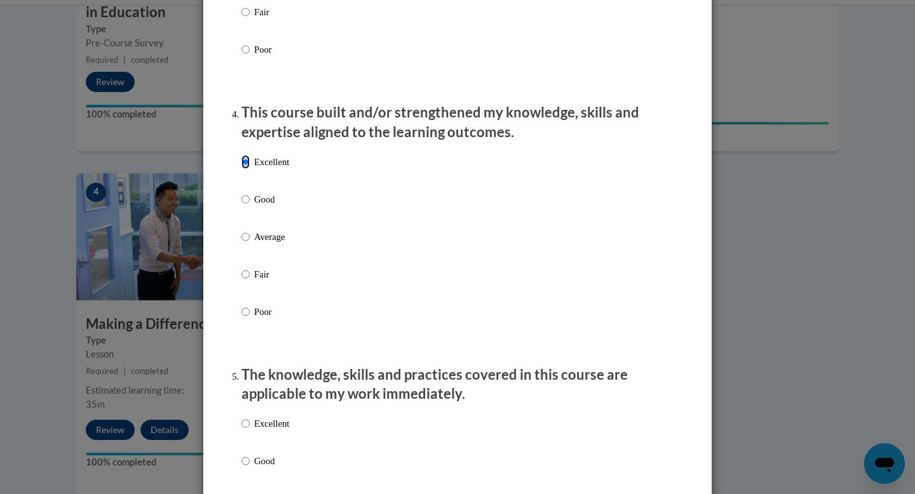
scroll to position [891, 0]
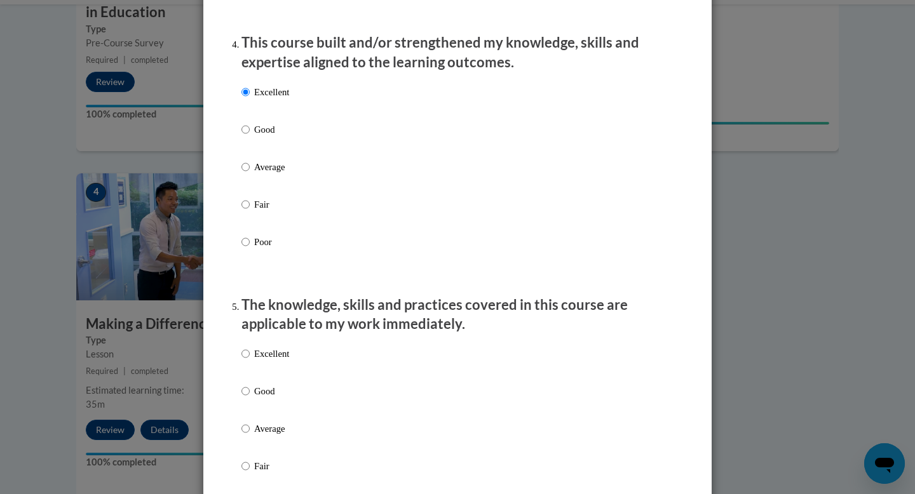
click at [245, 363] on label "Excellent" at bounding box center [265, 364] width 48 height 34
click at [245, 361] on input "Excellent" at bounding box center [245, 354] width 8 height 14
radio input "true"
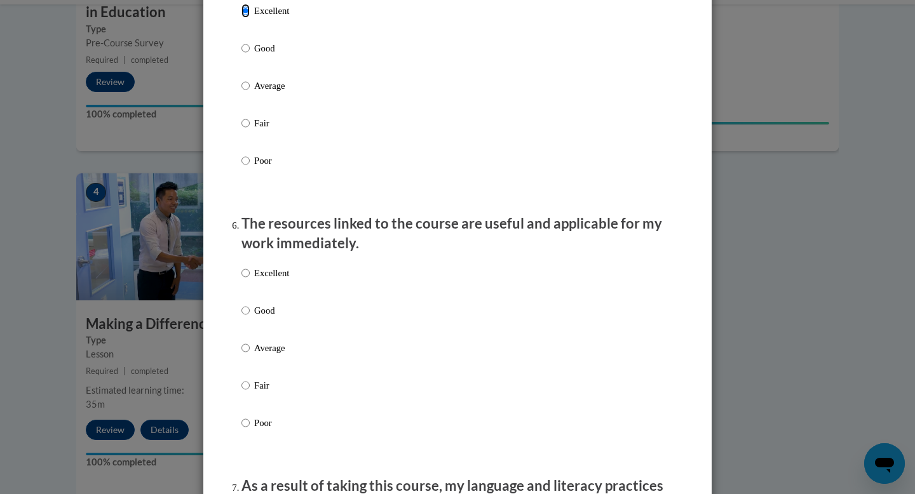
scroll to position [1223, 0]
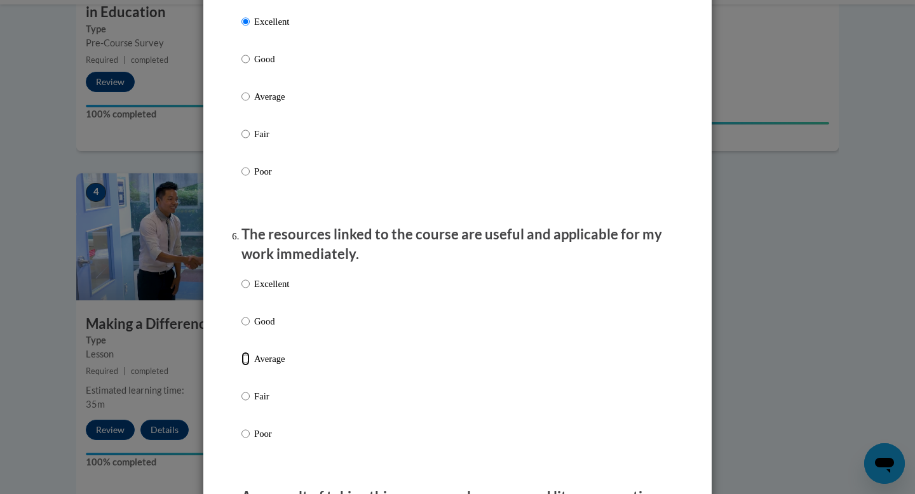
click at [241, 366] on input "Average" at bounding box center [245, 359] width 8 height 14
radio input "true"
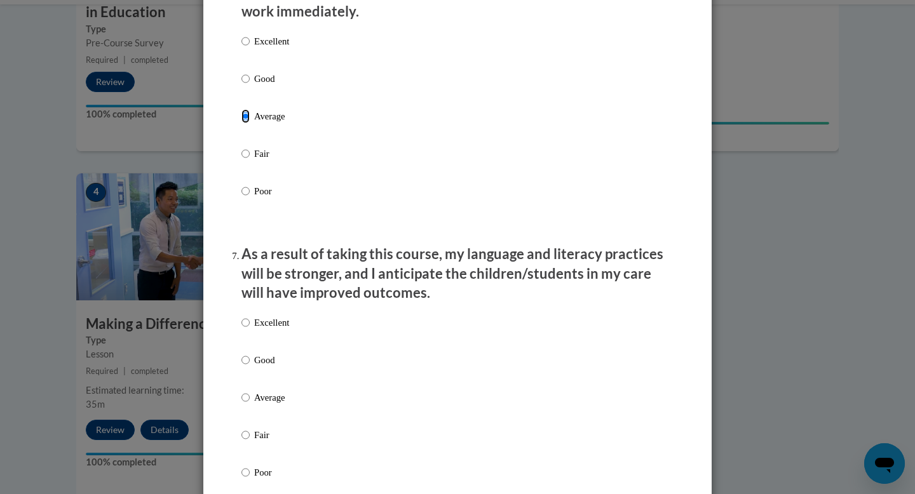
scroll to position [1472, 0]
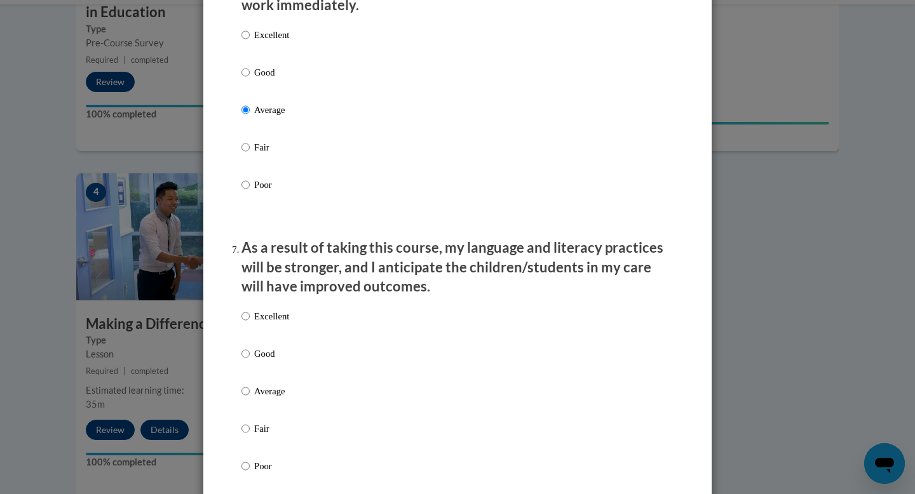
click at [245, 325] on label "Excellent" at bounding box center [265, 326] width 48 height 34
click at [245, 323] on input "Excellent" at bounding box center [245, 316] width 8 height 14
radio input "true"
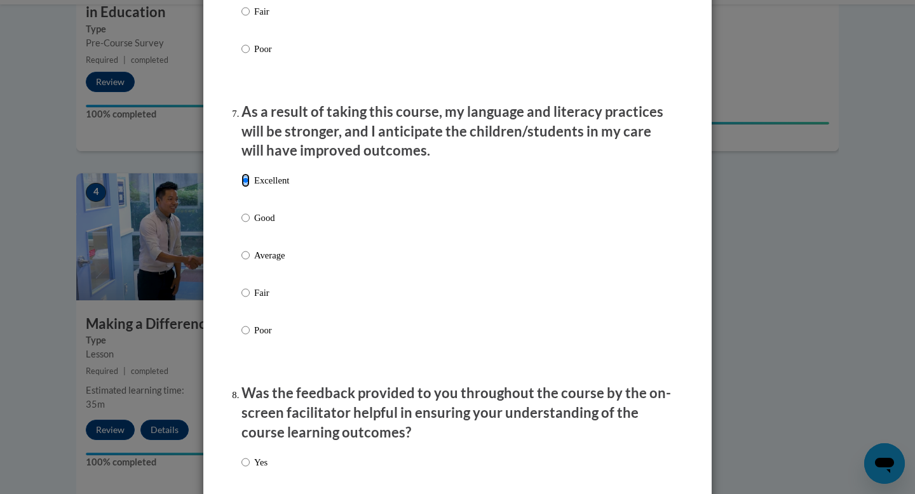
scroll to position [1696, 0]
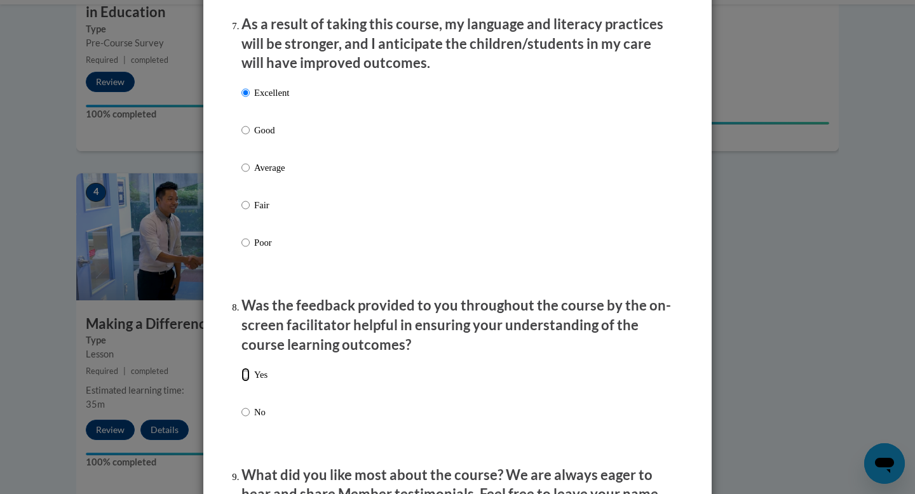
click at [243, 382] on input "Yes" at bounding box center [245, 375] width 8 height 14
radio input "true"
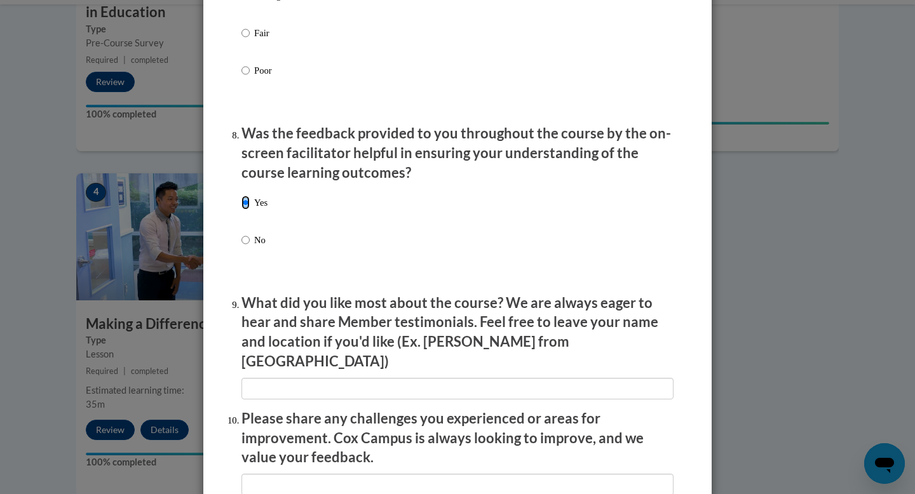
scroll to position [1869, 0]
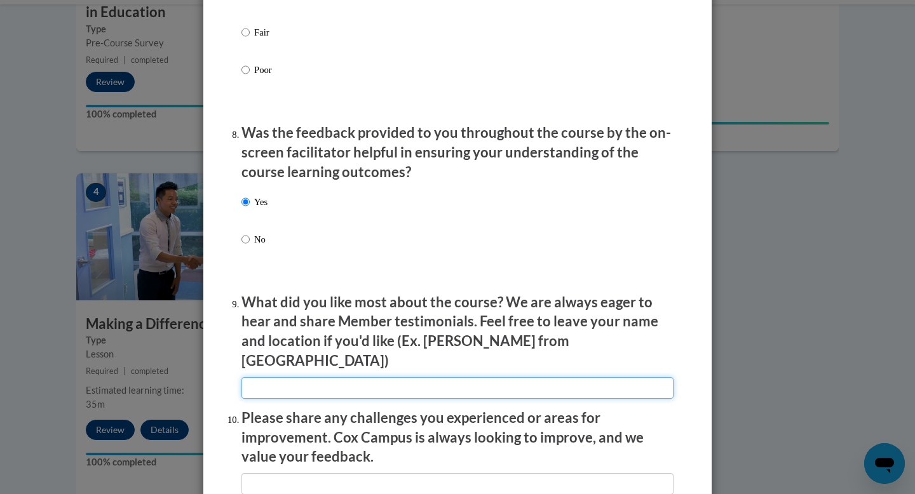
click at [332, 387] on input "textbox" at bounding box center [457, 388] width 432 height 22
type input "Great information"
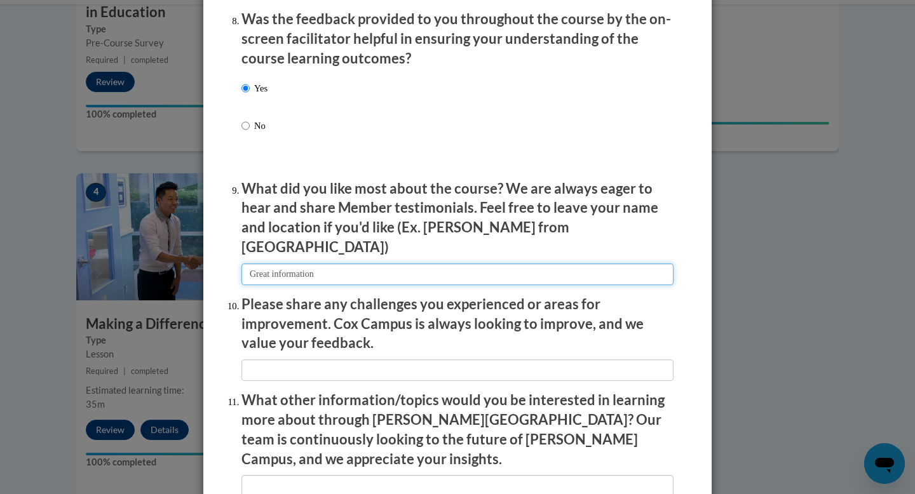
scroll to position [1991, 0]
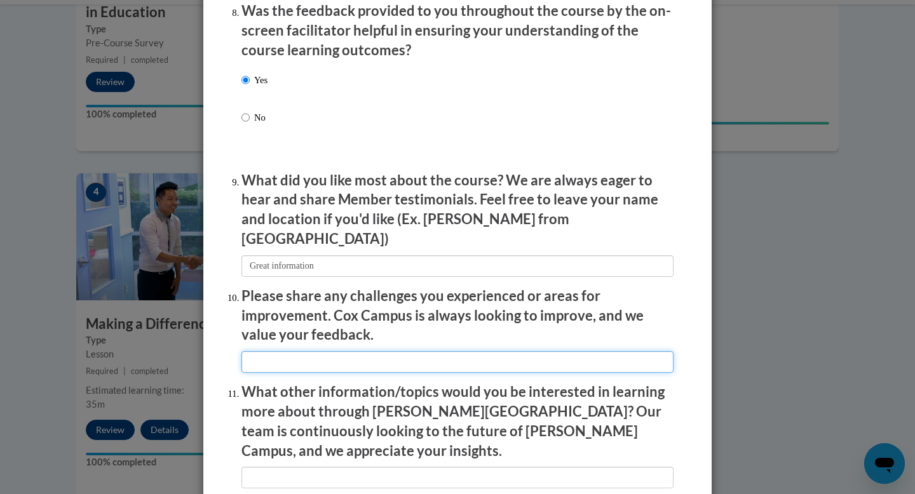
click at [314, 356] on input "textbox" at bounding box center [457, 362] width 432 height 22
click at [244, 353] on input "textbox" at bounding box center [457, 362] width 432 height 22
type input "2 of the linked youtube videos didn't work."
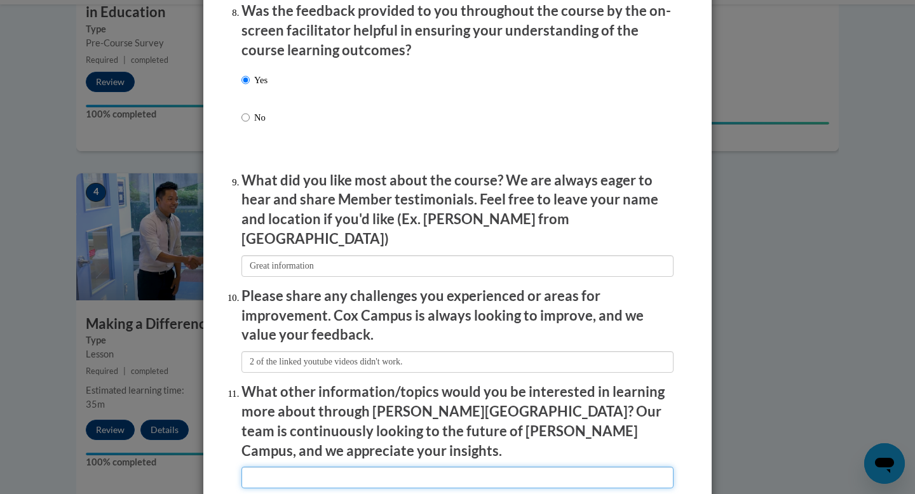
click at [311, 467] on input "textbox" at bounding box center [457, 478] width 432 height 22
type input "None"
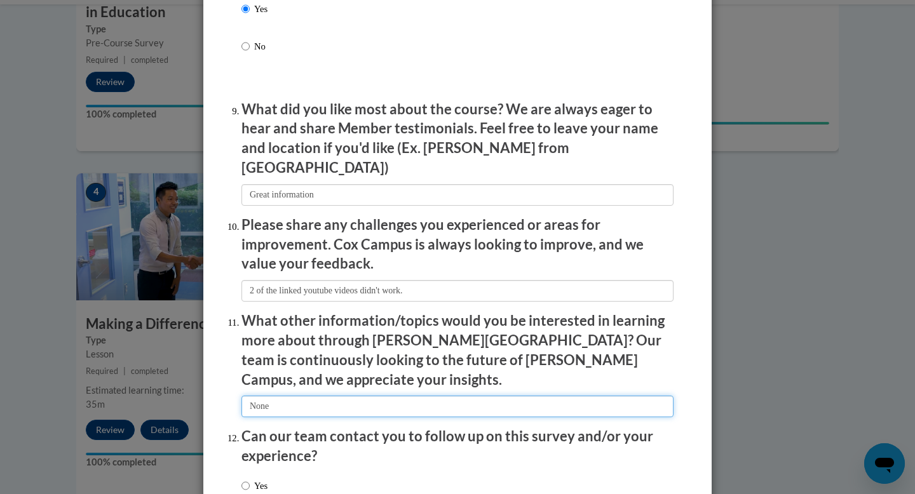
scroll to position [2082, 0]
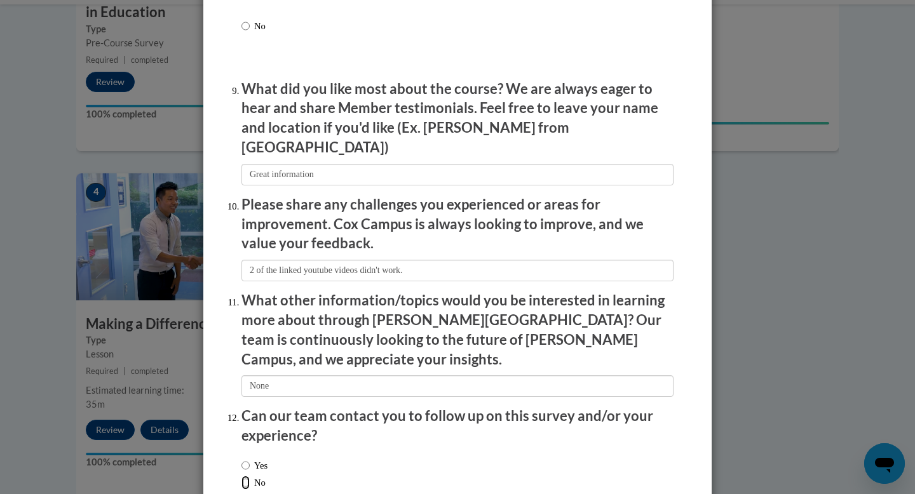
click at [241, 476] on input "No" at bounding box center [245, 483] width 8 height 14
radio input "true"
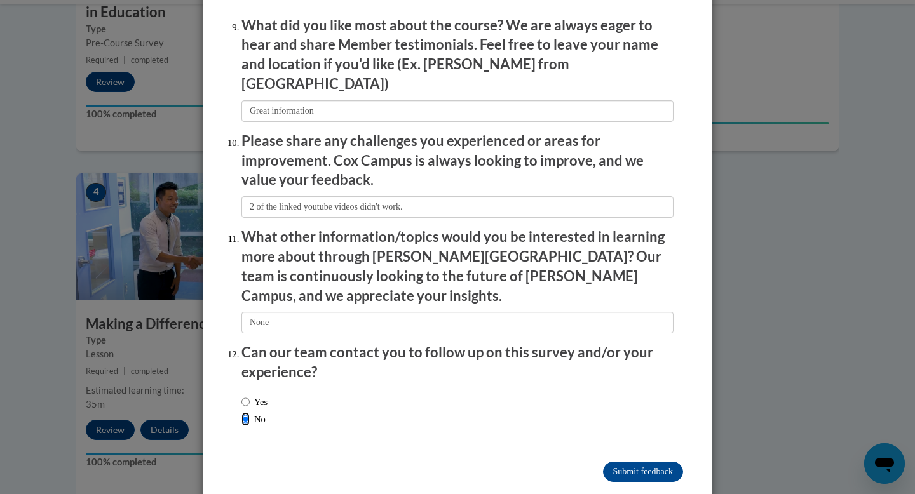
scroll to position [2148, 0]
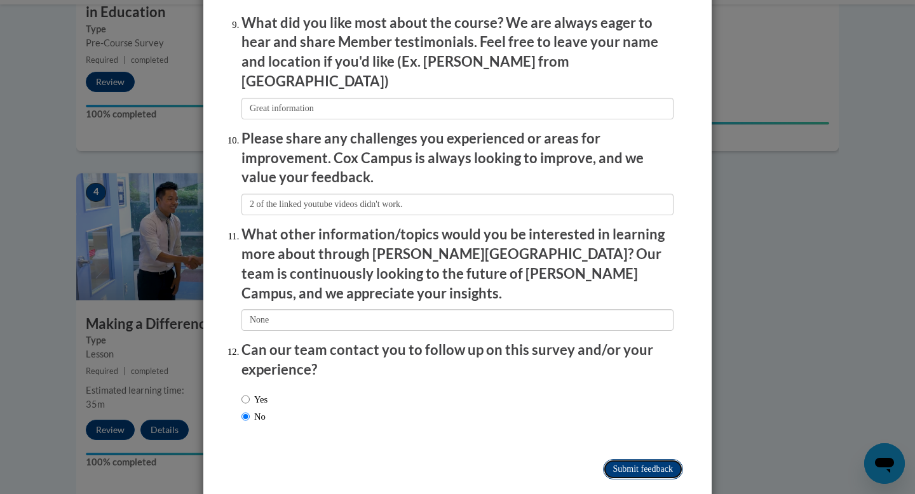
click at [639, 459] on input "Submit feedback" at bounding box center [643, 469] width 80 height 20
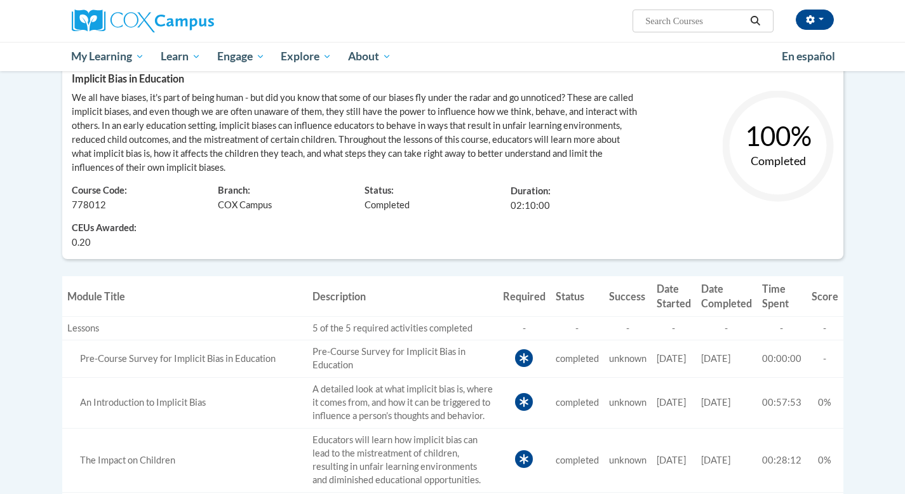
scroll to position [176, 0]
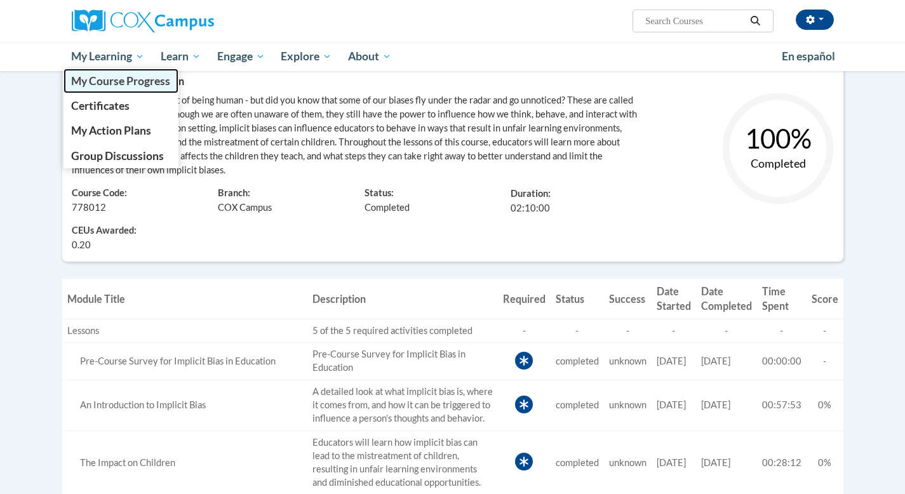
click at [134, 71] on link "My Course Progress" at bounding box center [122, 81] width 116 height 25
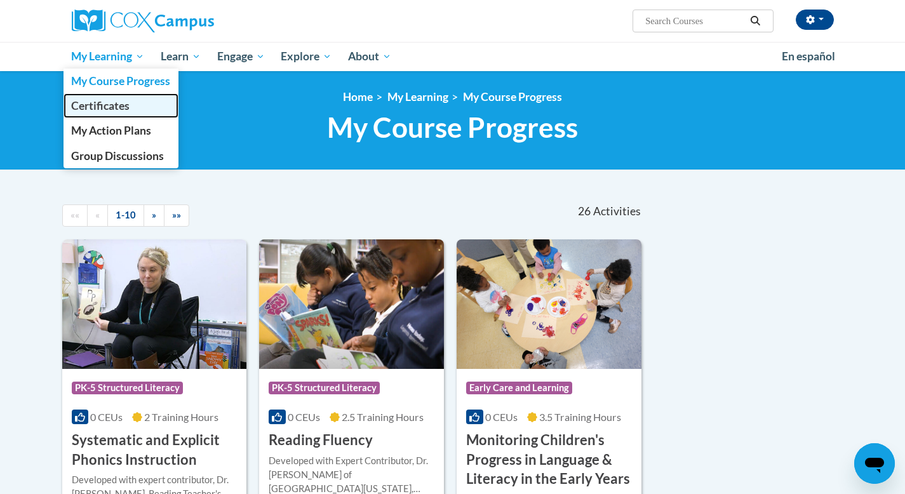
click at [108, 110] on span "Certificates" at bounding box center [100, 105] width 58 height 13
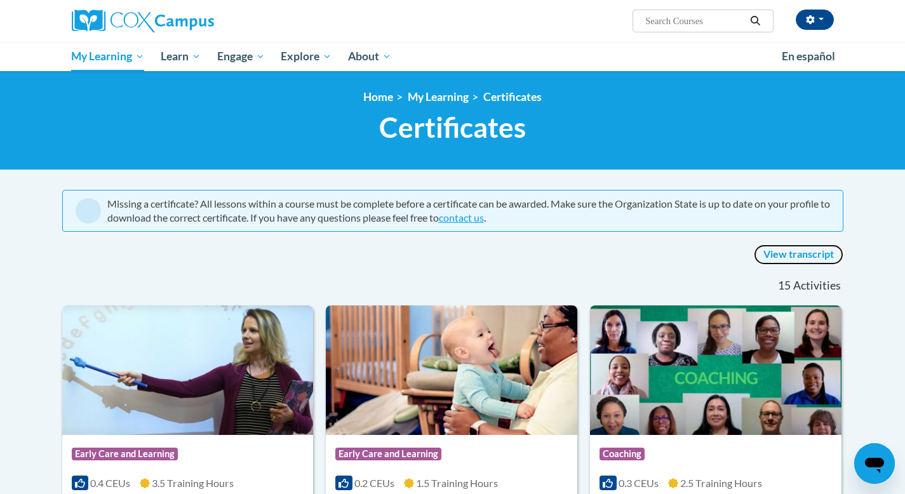
click at [798, 252] on link "View transcript" at bounding box center [799, 255] width 90 height 20
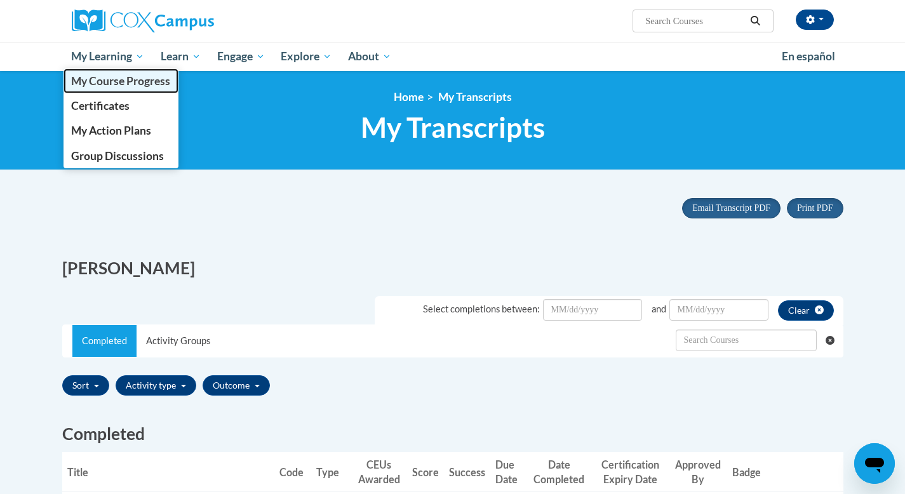
click at [106, 76] on span "My Course Progress" at bounding box center [120, 80] width 99 height 13
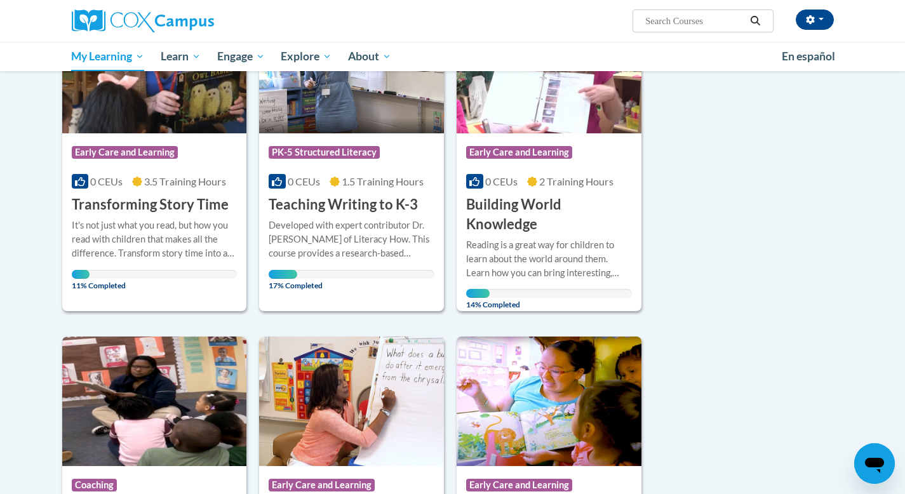
scroll to position [587, 0]
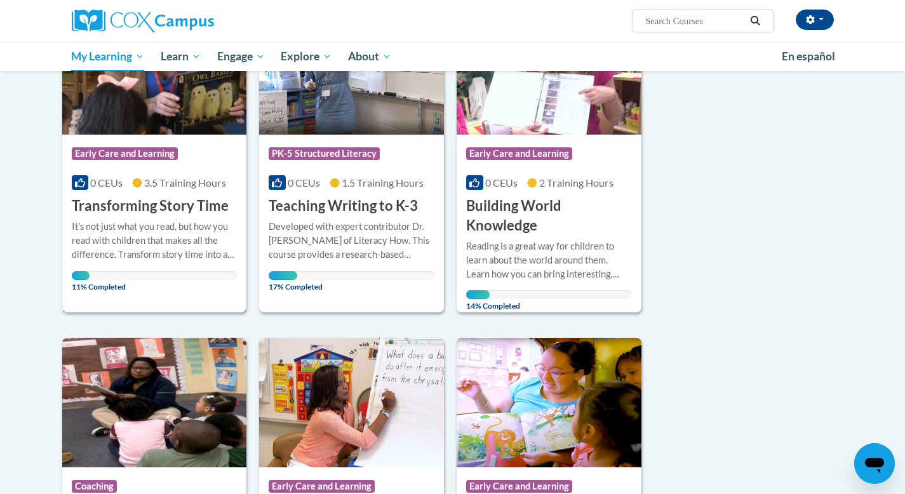
click at [185, 222] on div "It's not just what you read, but how you read with children that makes all the …" at bounding box center [155, 241] width 166 height 42
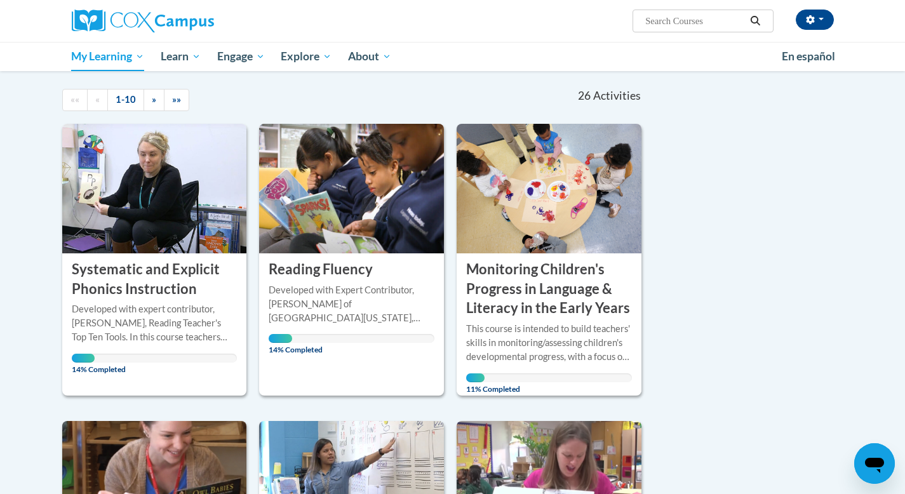
scroll to position [78, 0]
